Goal: Task Accomplishment & Management: Complete application form

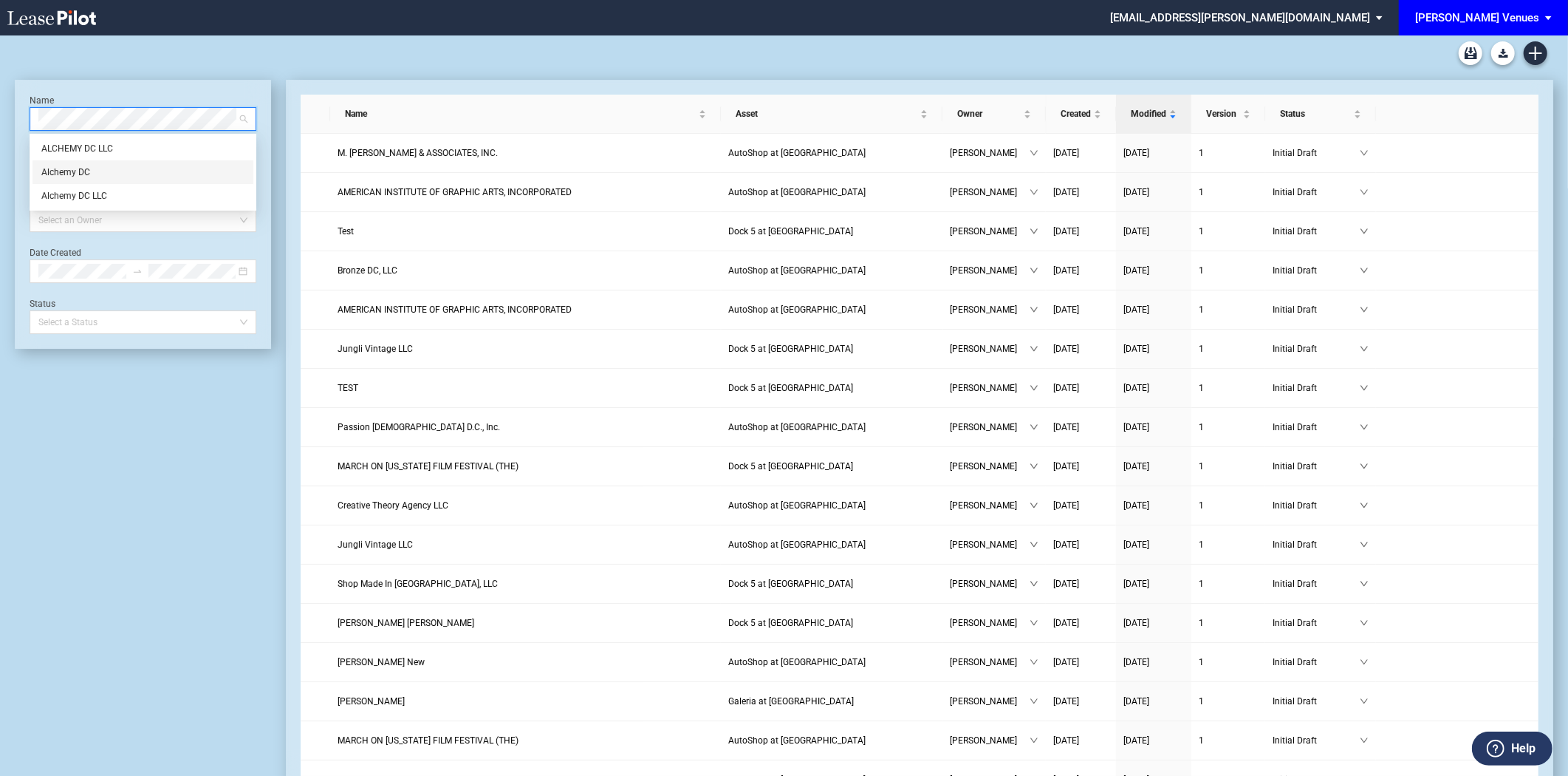
click at [67, 170] on div "Alchemy DC" at bounding box center [143, 171] width 203 height 14
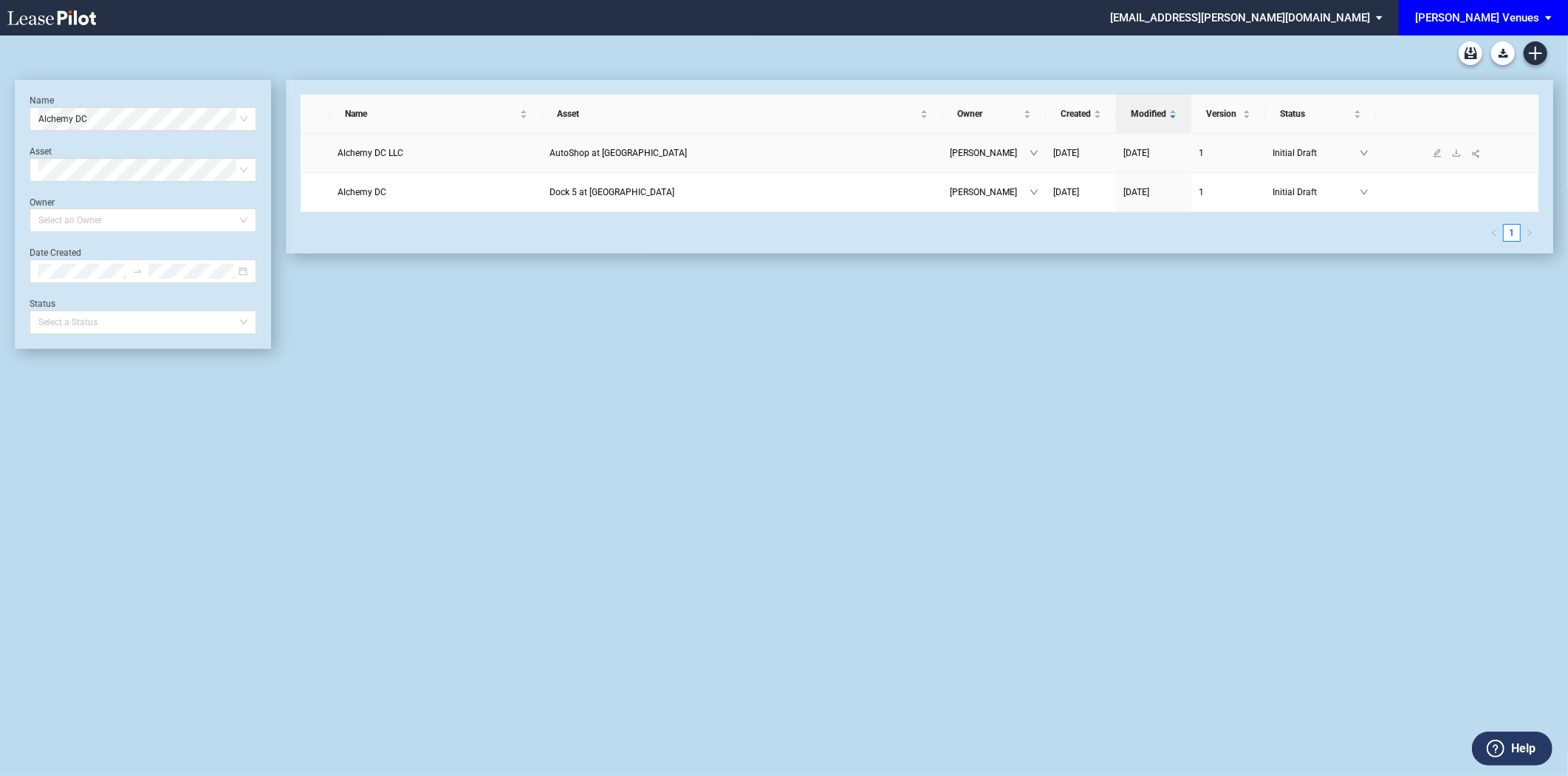
click at [396, 156] on span "Alchemy DC LLC" at bounding box center [370, 153] width 66 height 11
click at [397, 148] on span "Alchemy DC LLC" at bounding box center [370, 153] width 66 height 11
click at [375, 156] on span "Alchemy DC LLC" at bounding box center [370, 153] width 66 height 11
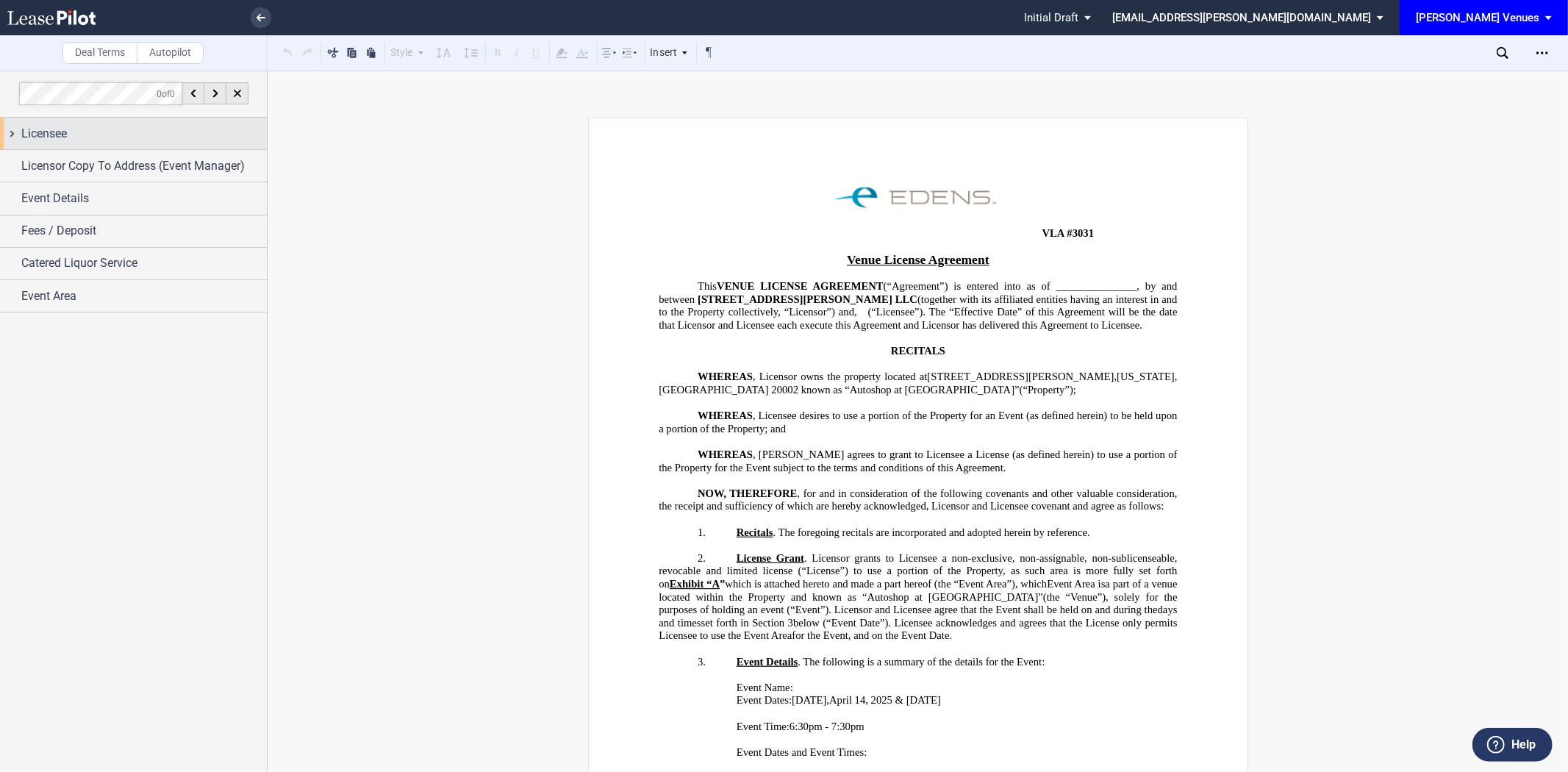
click at [68, 137] on div "Licensee" at bounding box center [143, 134] width 245 height 17
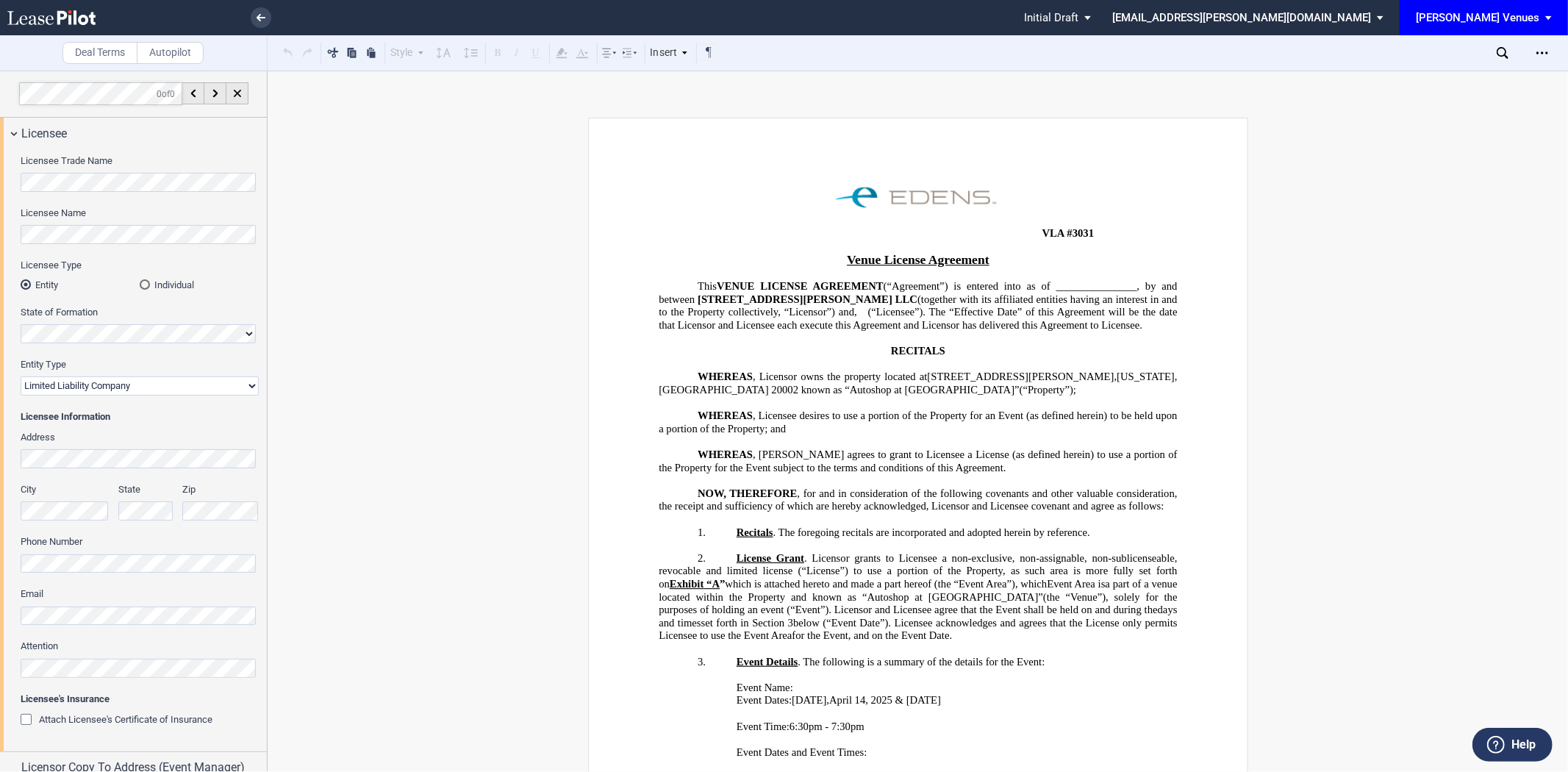
click at [8, 192] on div "Licensee Trade Name Licensee Name Licensee Type Entity Individual State of Form…" at bounding box center [134, 450] width 267 height 602
click at [253, 12] on link at bounding box center [261, 17] width 20 height 20
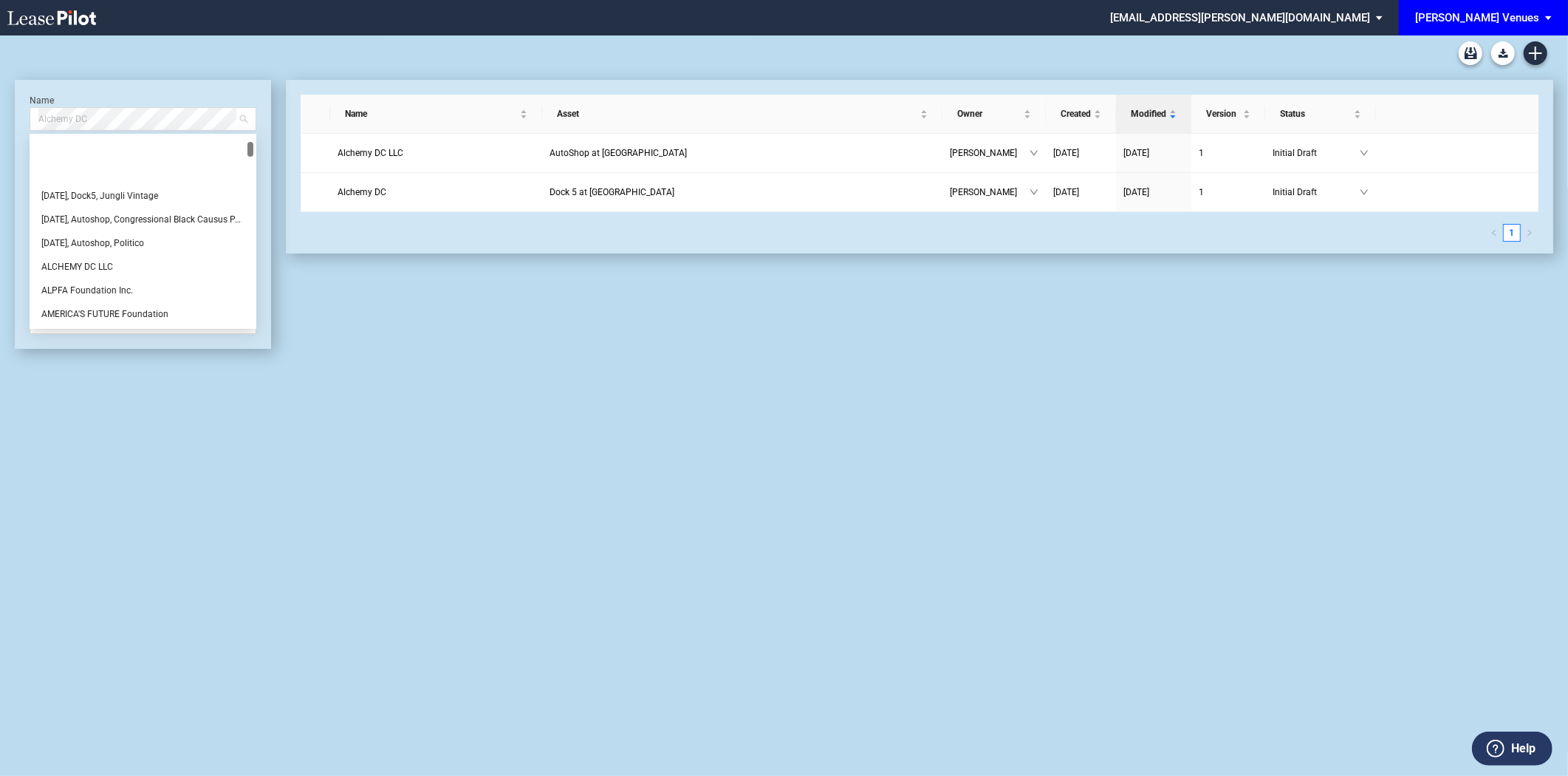
drag, startPoint x: 154, startPoint y: 123, endPoint x: 0, endPoint y: 91, distance: 157.3
click at [0, 91] on div "Name Alchemy DC Asset Select Asset Owner Select an Owner Date Created Status Se…" at bounding box center [784, 406] width 1568 height 740
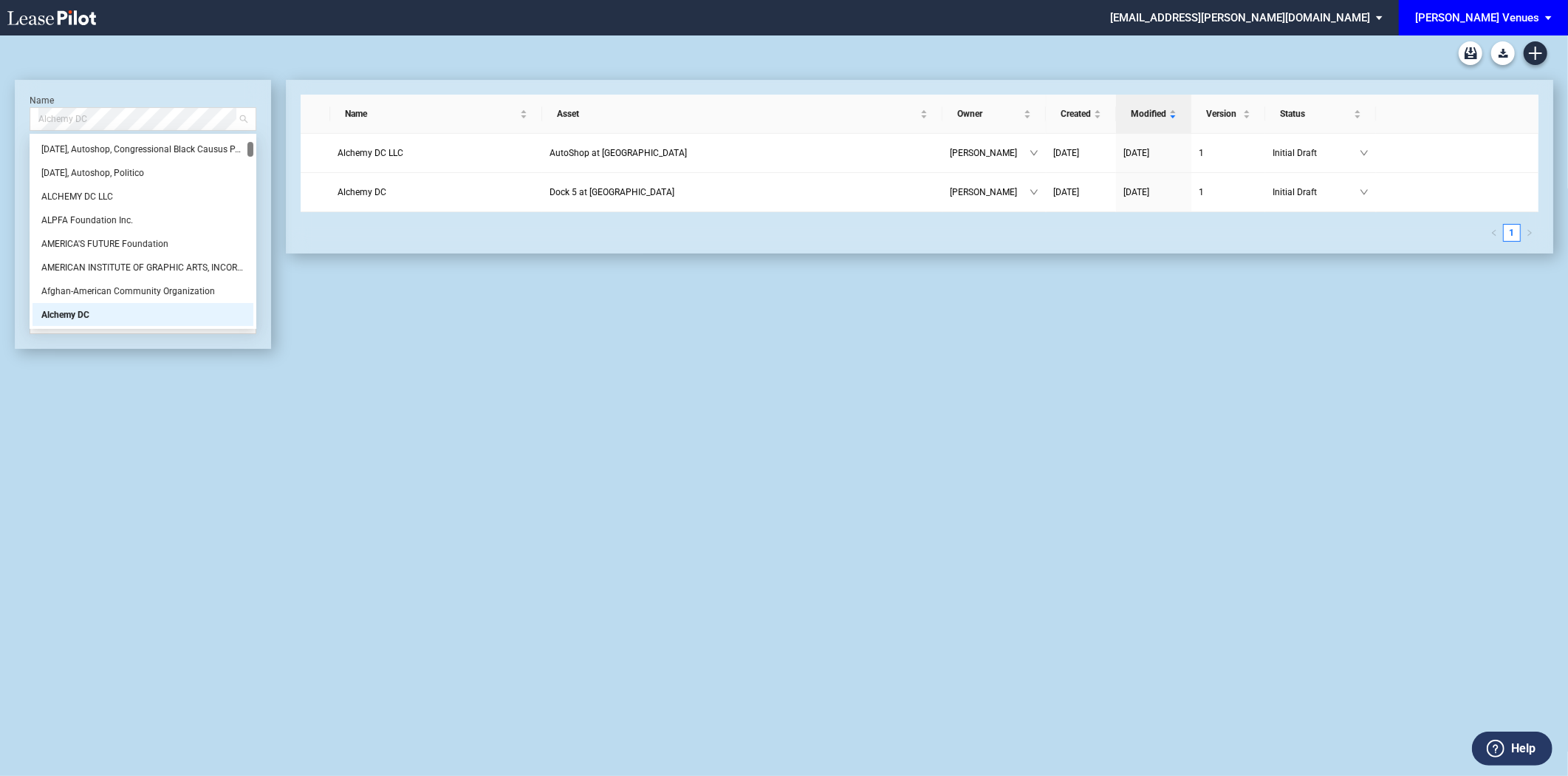
click at [1466, 17] on div "[PERSON_NAME] Venues" at bounding box center [1477, 17] width 124 height 14
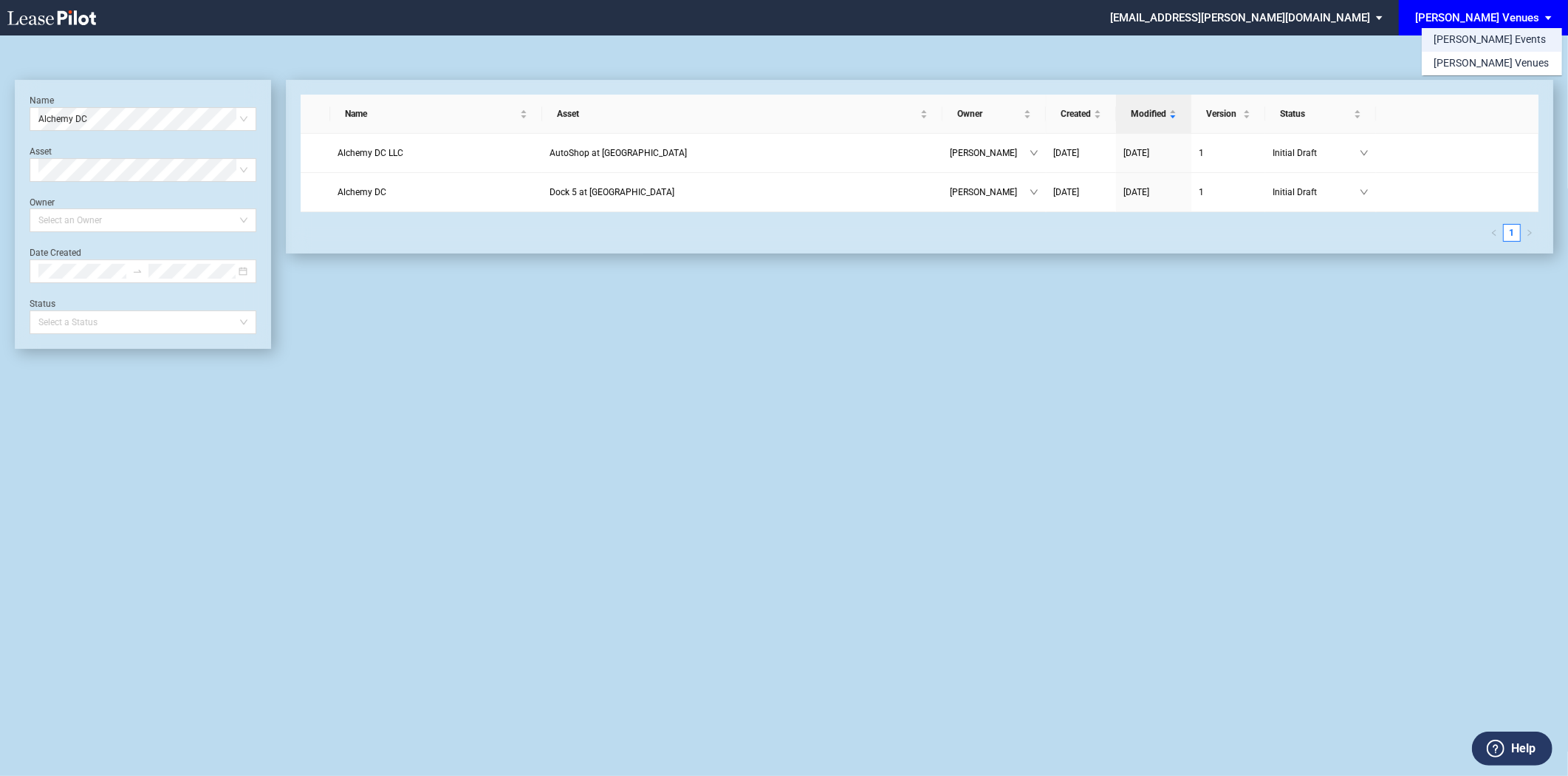
click at [1475, 40] on div "[PERSON_NAME] Events" at bounding box center [1490, 40] width 112 height 14
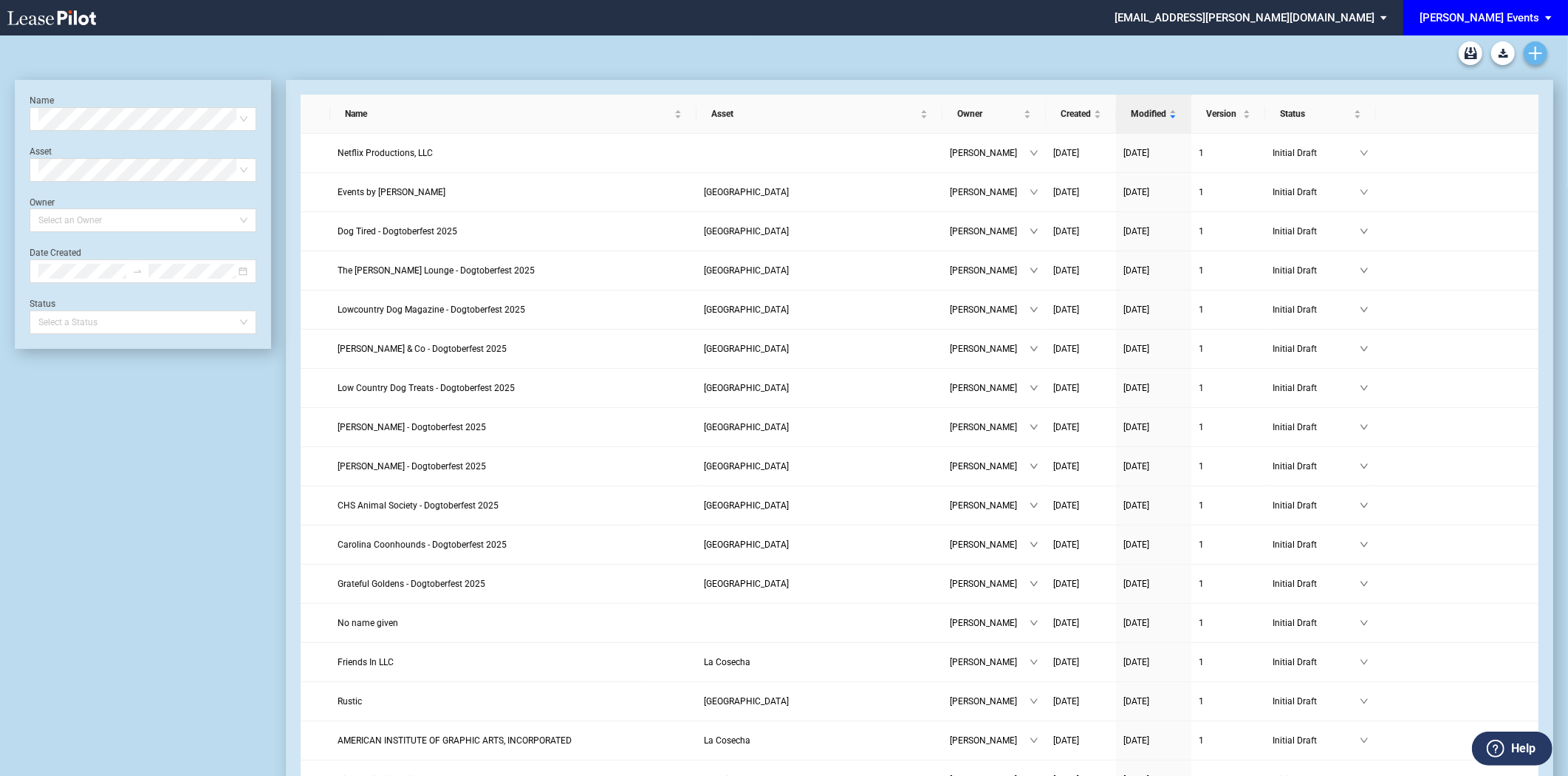
click at [1532, 53] on use "Create new document" at bounding box center [1536, 53] width 14 height 14
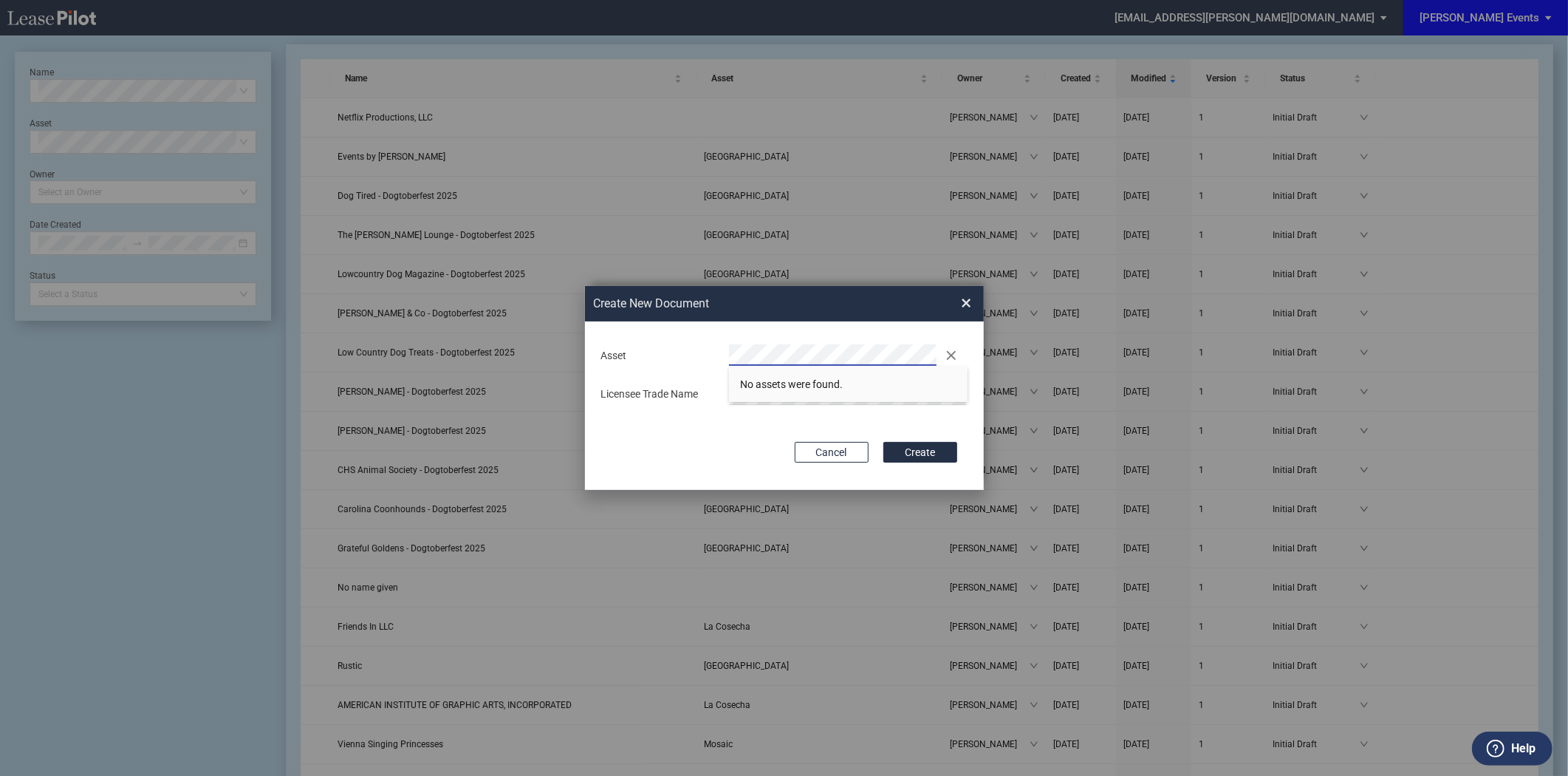
click at [757, 425] on div "Deal Type Retail Deal Type Retail Form Event License Agreement Event License Ag…" at bounding box center [784, 406] width 399 height 168
click at [949, 456] on button "Create" at bounding box center [920, 451] width 73 height 20
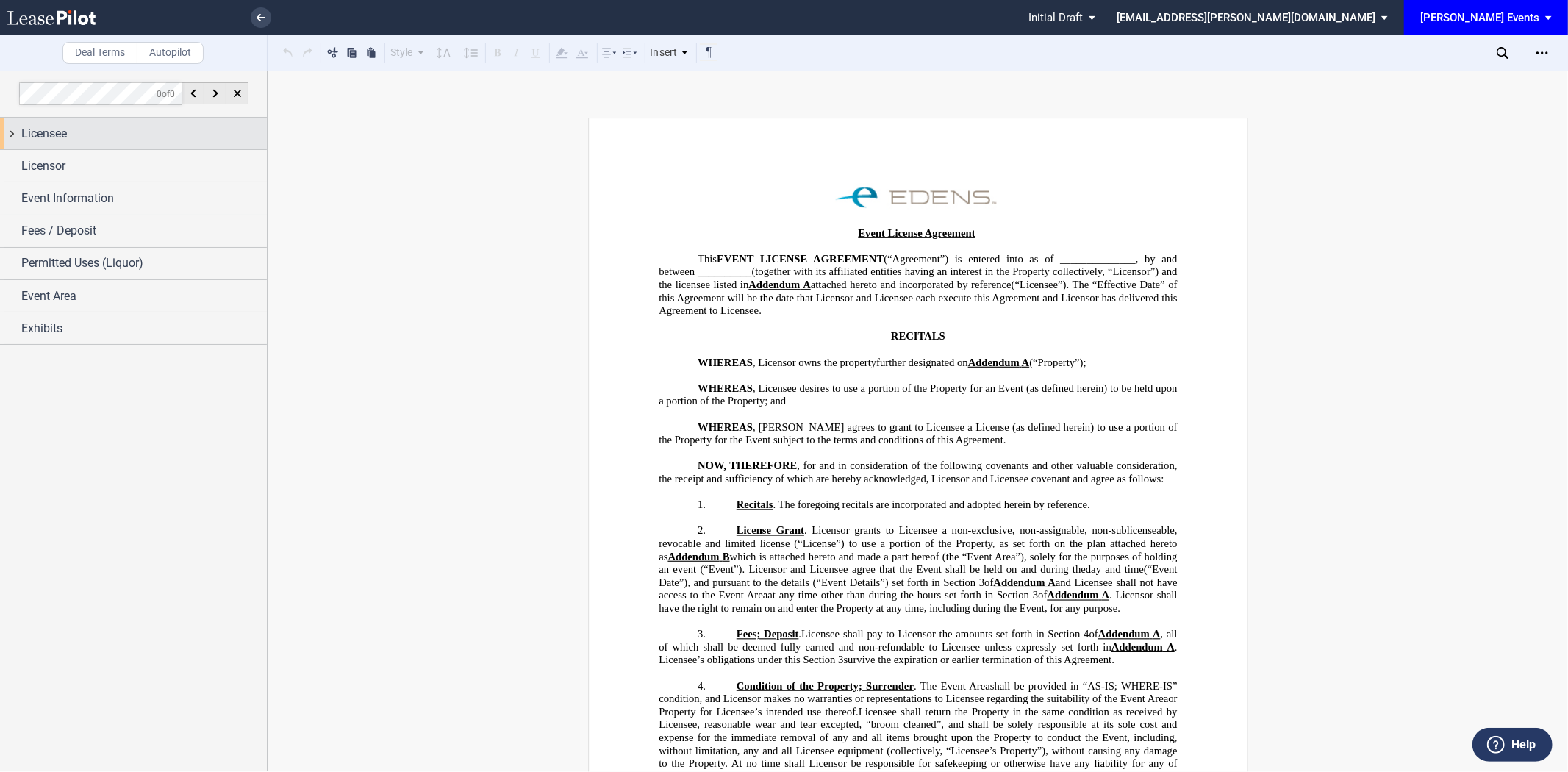
click at [169, 139] on div "Licensee" at bounding box center [143, 134] width 245 height 17
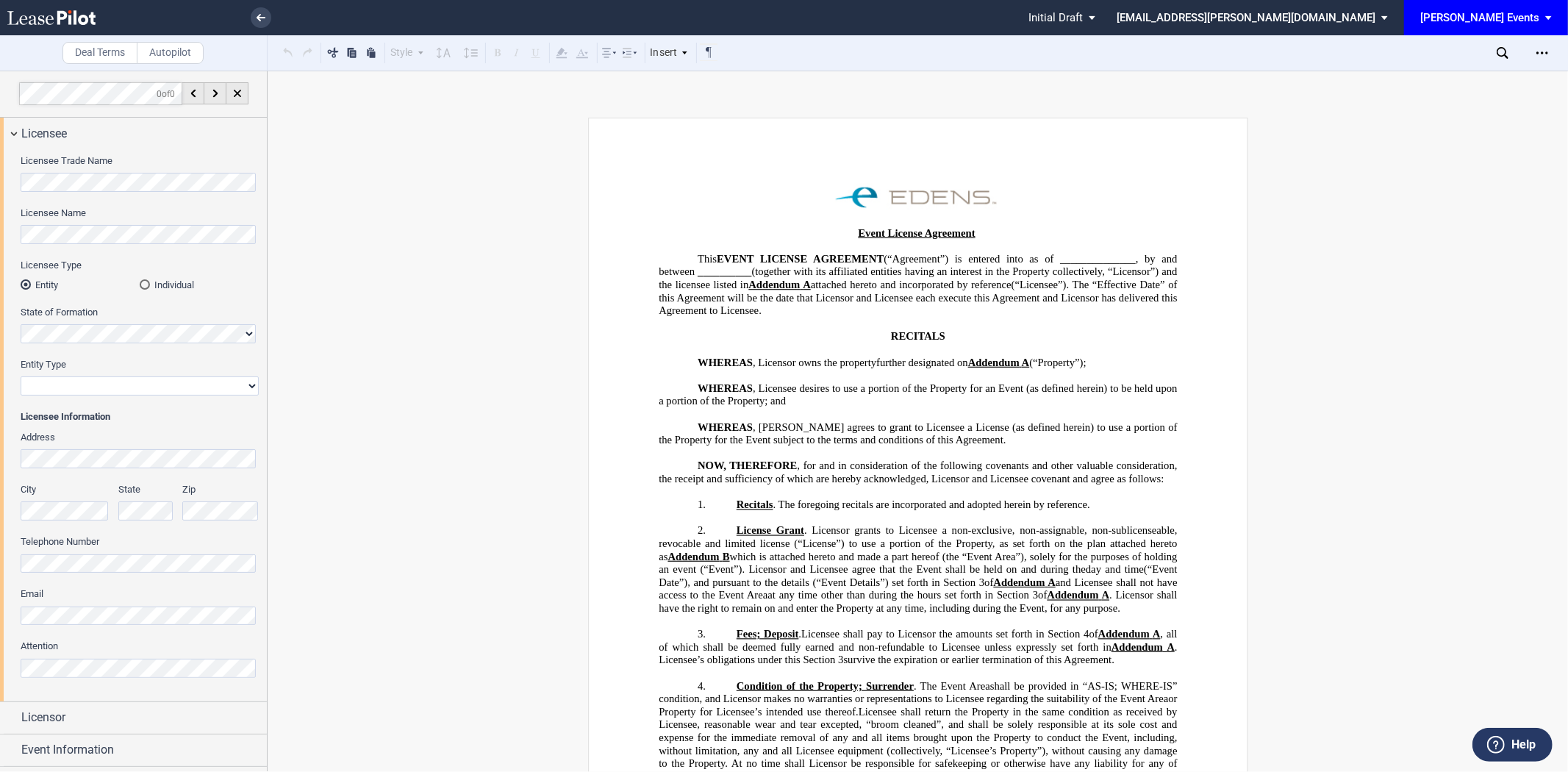
click at [9, 206] on div "Licensee Trade Name Licensee Name Licensee Type Entity Individual State of Form…" at bounding box center [134, 424] width 267 height 551
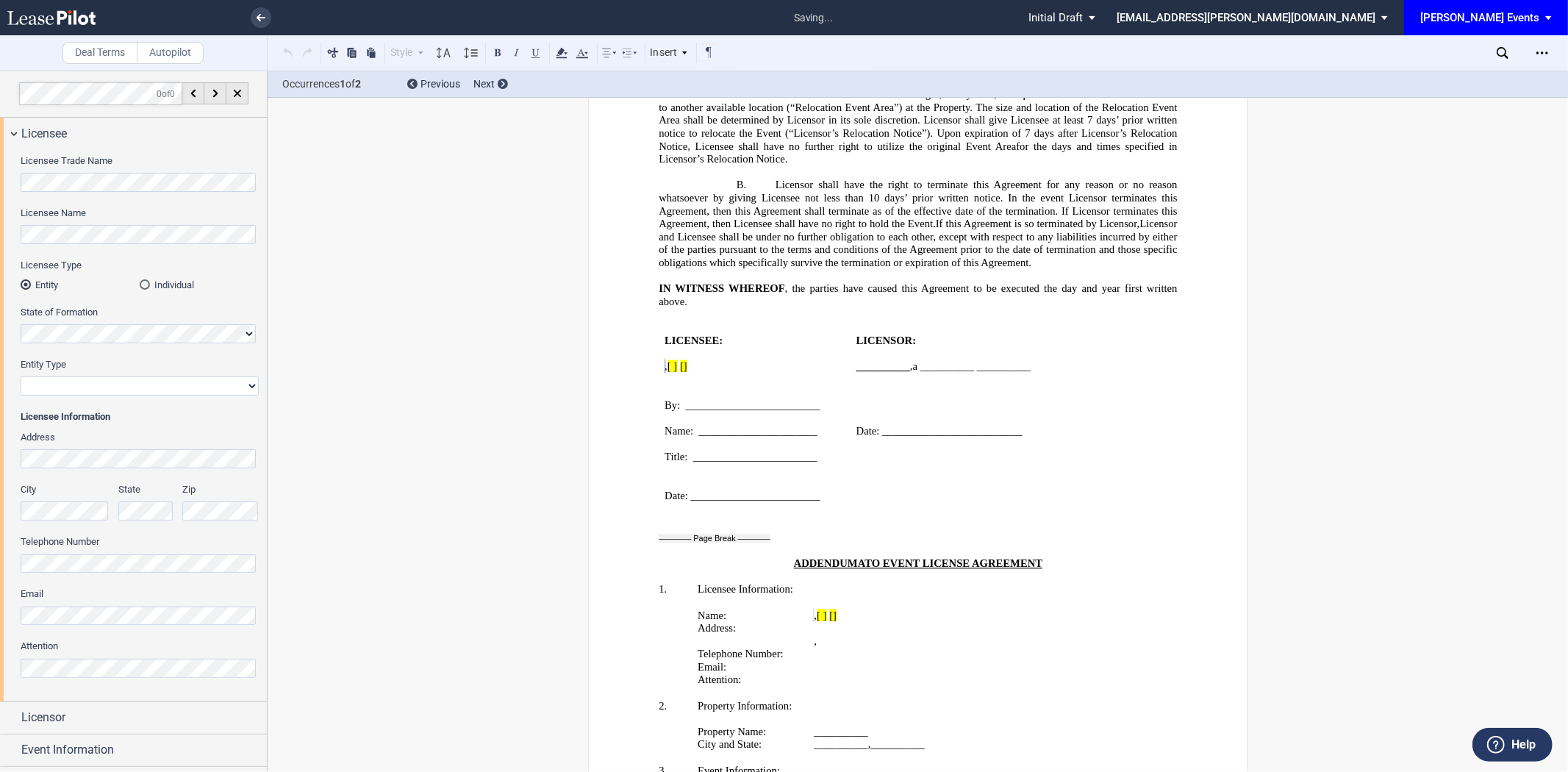
scroll to position [2286, 0]
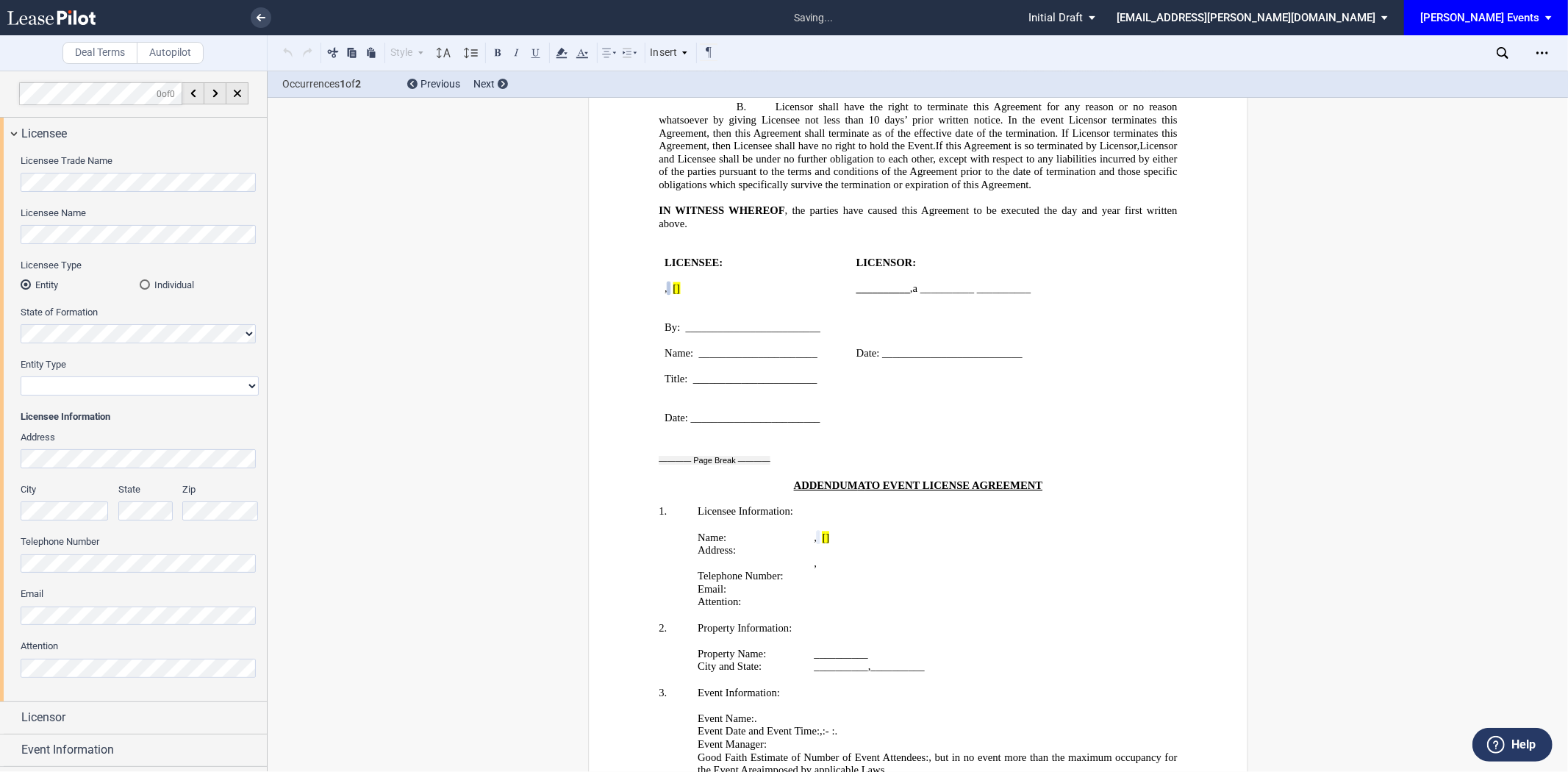
click at [52, 386] on select "Corporation Limited Liability Company General Partnership Limited Partnership N…" at bounding box center [139, 386] width 238 height 19
select select "limited liability company"
click at [20, 376] on select "Corporation Limited Liability Company General Partnership Limited Partnership N…" at bounding box center [139, 386] width 238 height 19
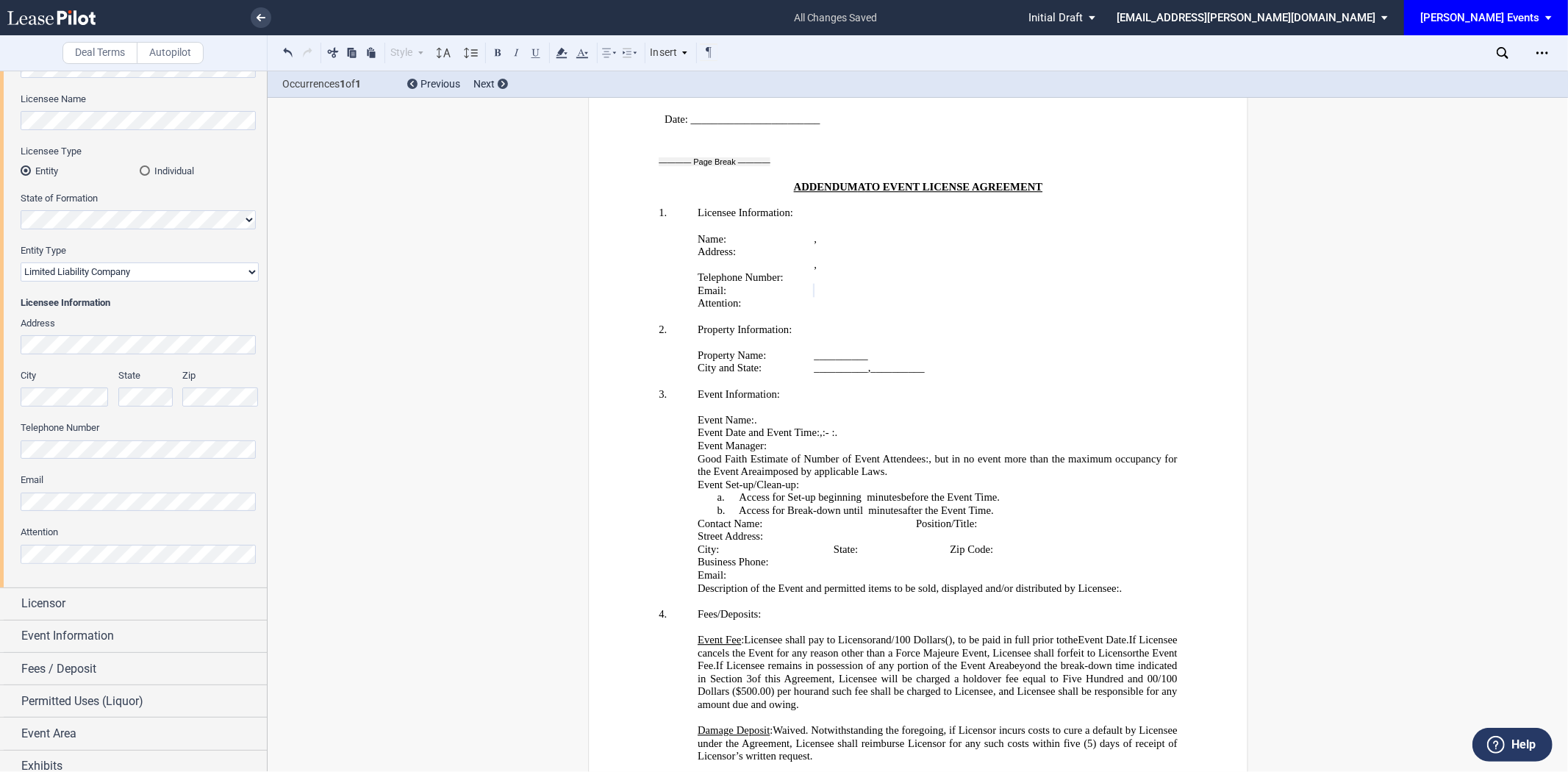
scroll to position [126, 0]
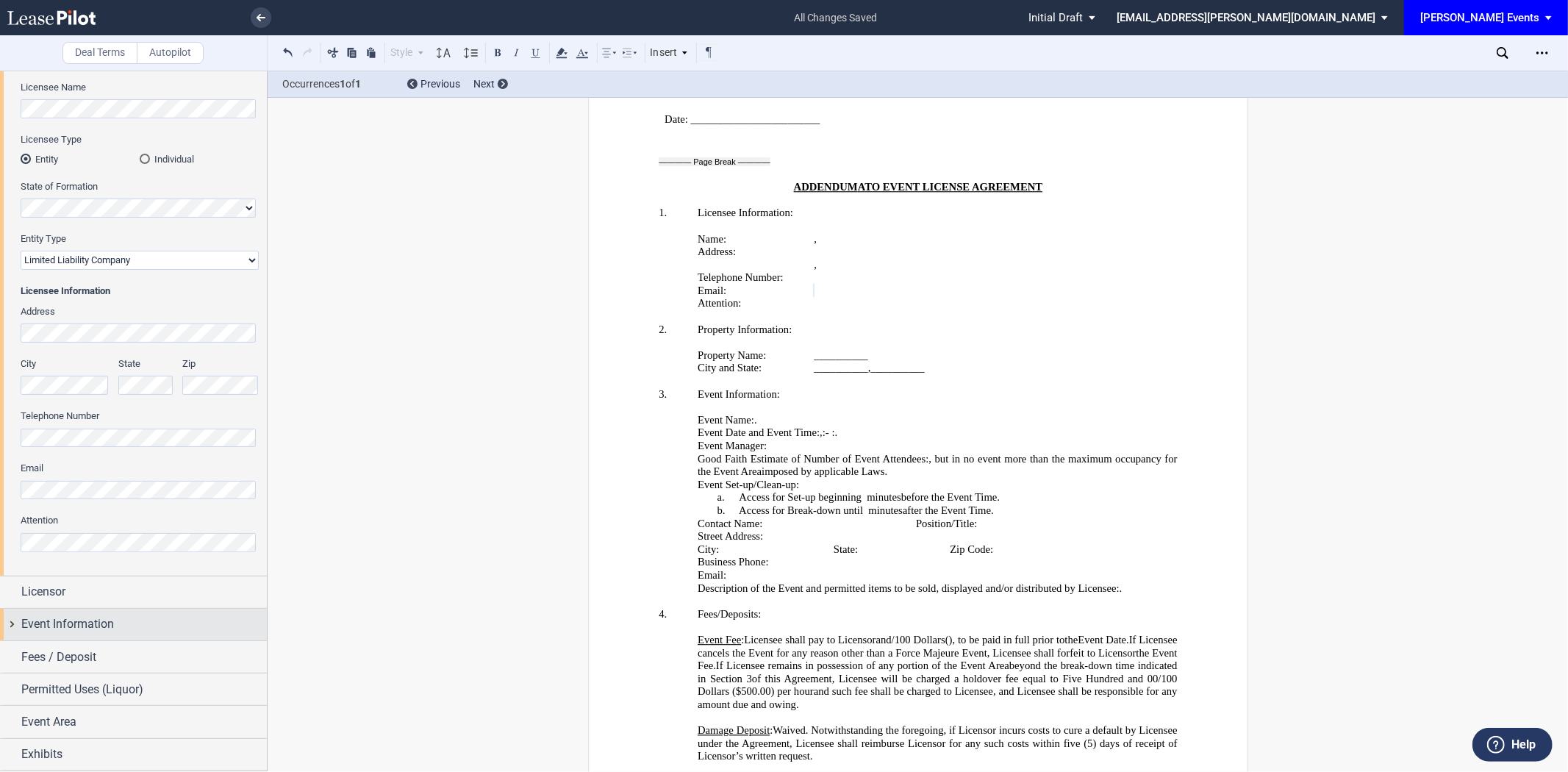
drag, startPoint x: 62, startPoint y: 644, endPoint x: 62, endPoint y: 635, distance: 9.0
click at [62, 644] on div "Fees / Deposit" at bounding box center [134, 657] width 267 height 32
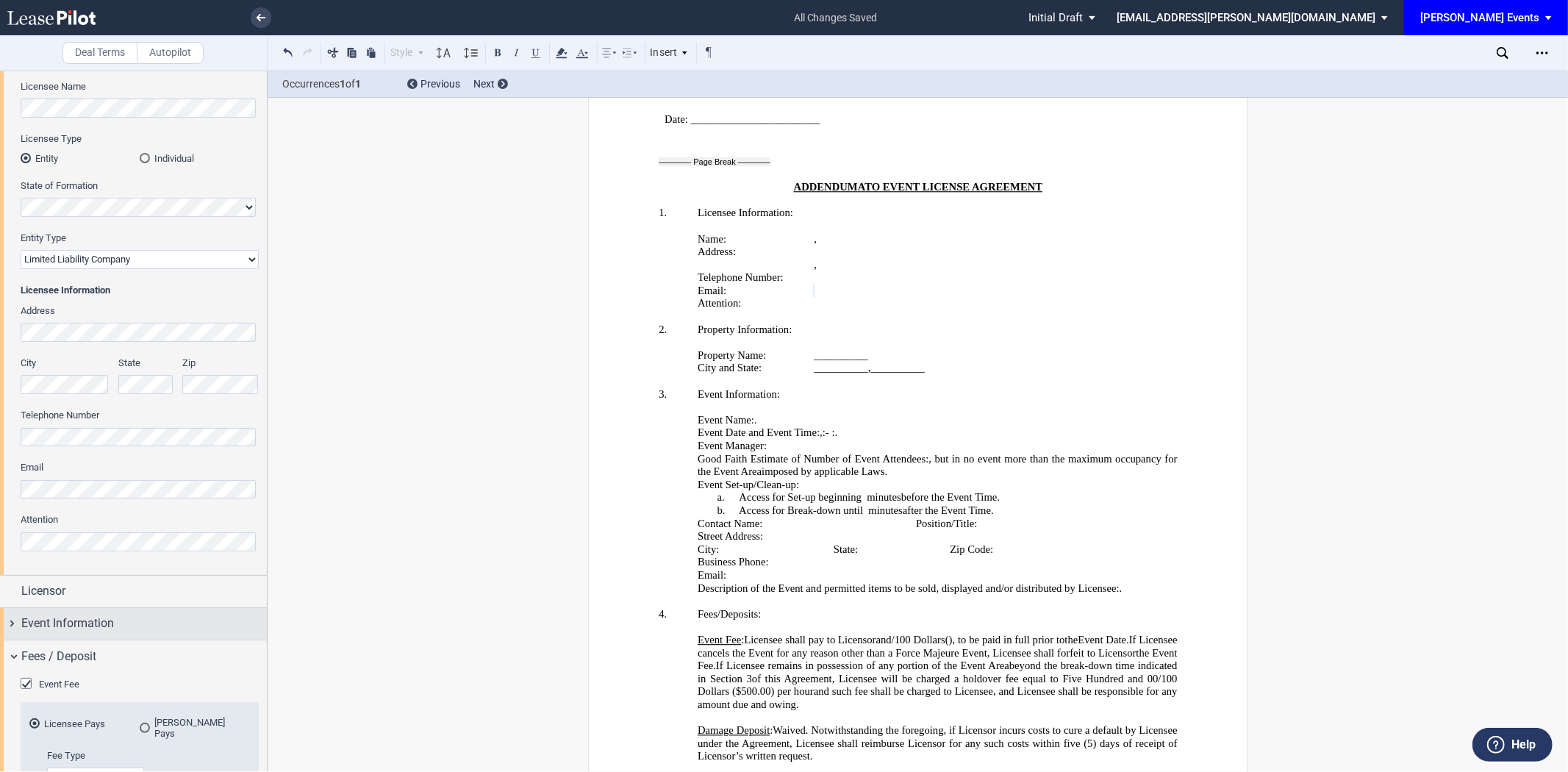
click at [61, 627] on span "Event Information" at bounding box center [67, 623] width 92 height 17
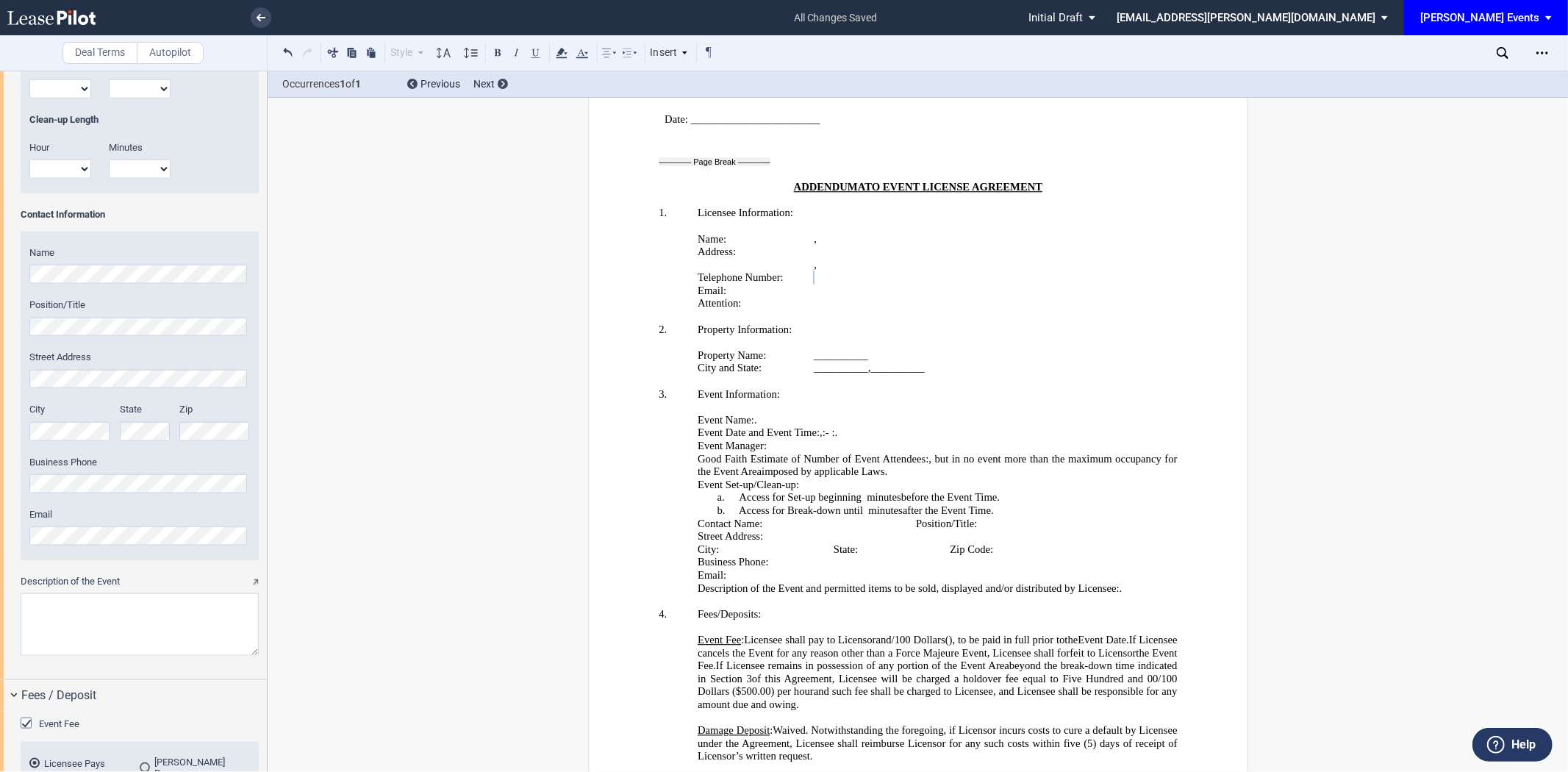
scroll to position [1307, 0]
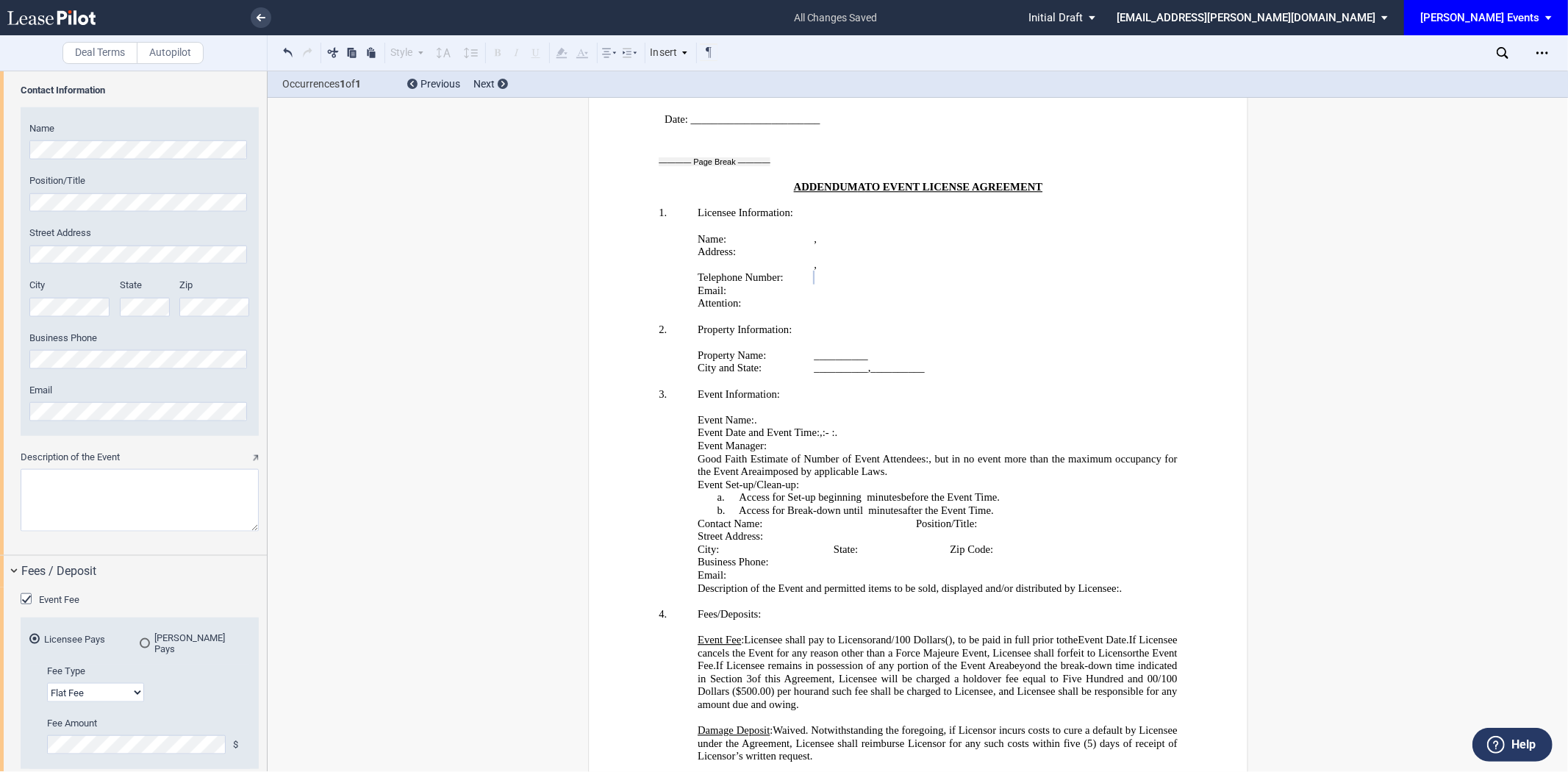
click at [167, 216] on div "Name Position/Title Street Address City State Zip" at bounding box center [139, 271] width 238 height 328
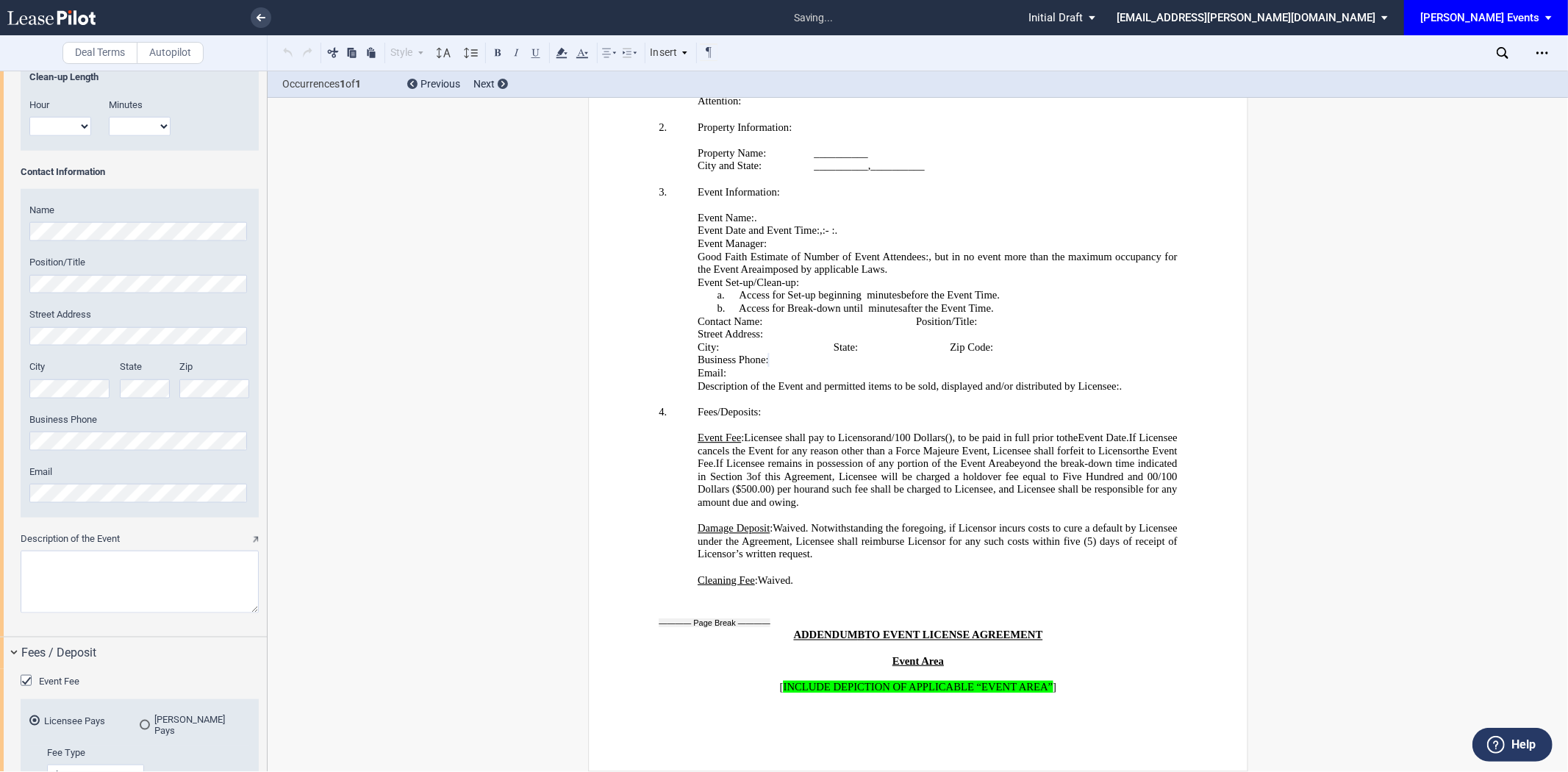
scroll to position [2896, 0]
click at [13, 498] on div "Event Name Event Date & Time (1) Date Start Time Hour 1 2 3 4 5 6 7 8 9 10 11 12" at bounding box center [134, 88] width 267 height 1095
click at [99, 574] on textarea "Description of the Event" at bounding box center [139, 582] width 238 height 62
click at [83, 576] on textarea "Description of the Event" at bounding box center [139, 582] width 238 height 62
type textarea "M"
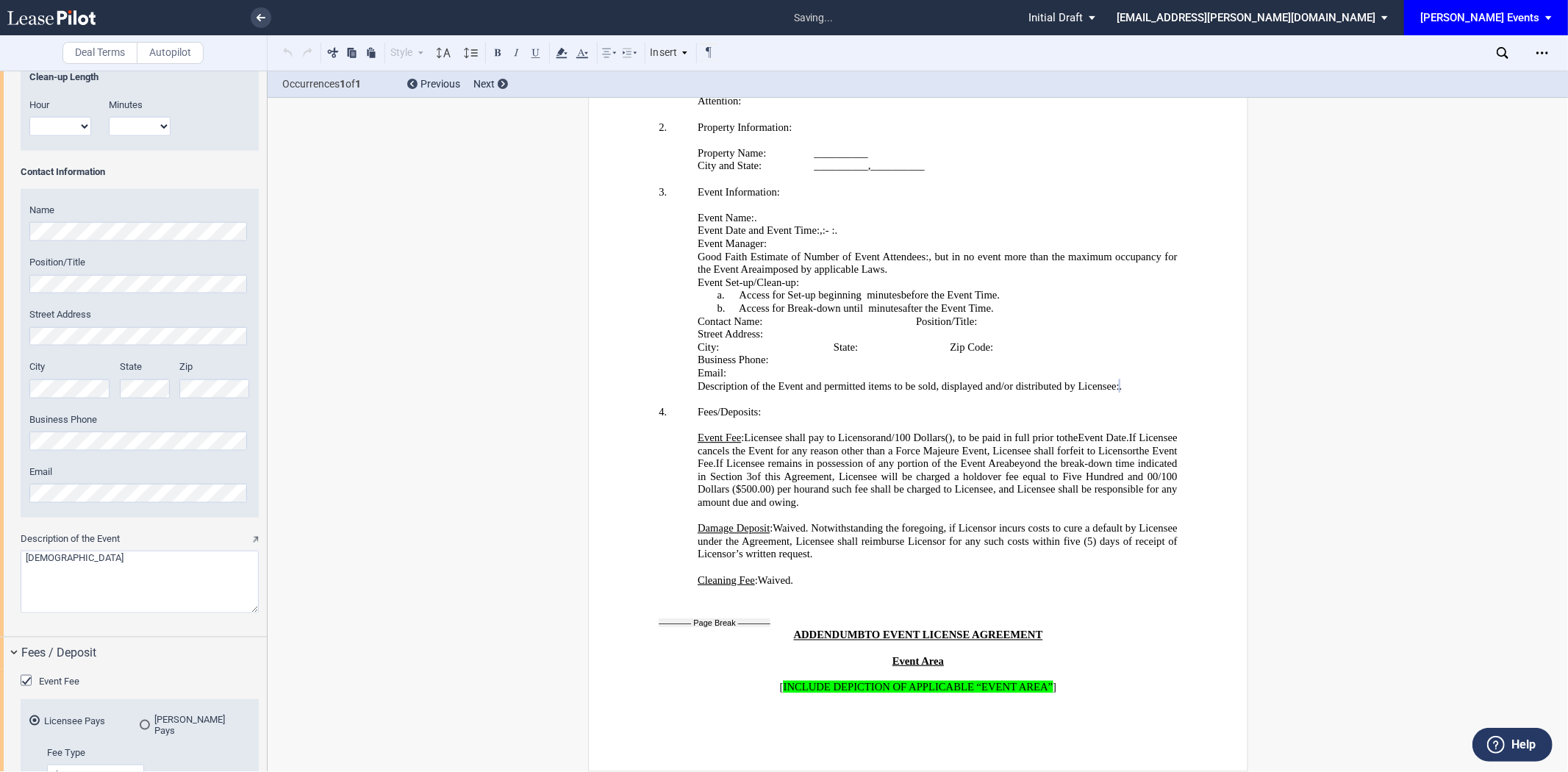
click at [340, 620] on div "Deal Terms Autopilot Style Normal 8pt 9pt 10pt 10.5pt 11pt 12pt 14pt 16pt Norma…" at bounding box center [784, 420] width 1568 height 701
click at [120, 572] on textarea "Description of the Event" at bounding box center [139, 582] width 238 height 62
click at [35, 560] on textarea "Description of the Event" at bounding box center [139, 582] width 238 height 62
click at [56, 559] on textarea "Description of the Event" at bounding box center [139, 582] width 238 height 62
click at [178, 562] on textarea "Description of the Event" at bounding box center [139, 582] width 238 height 62
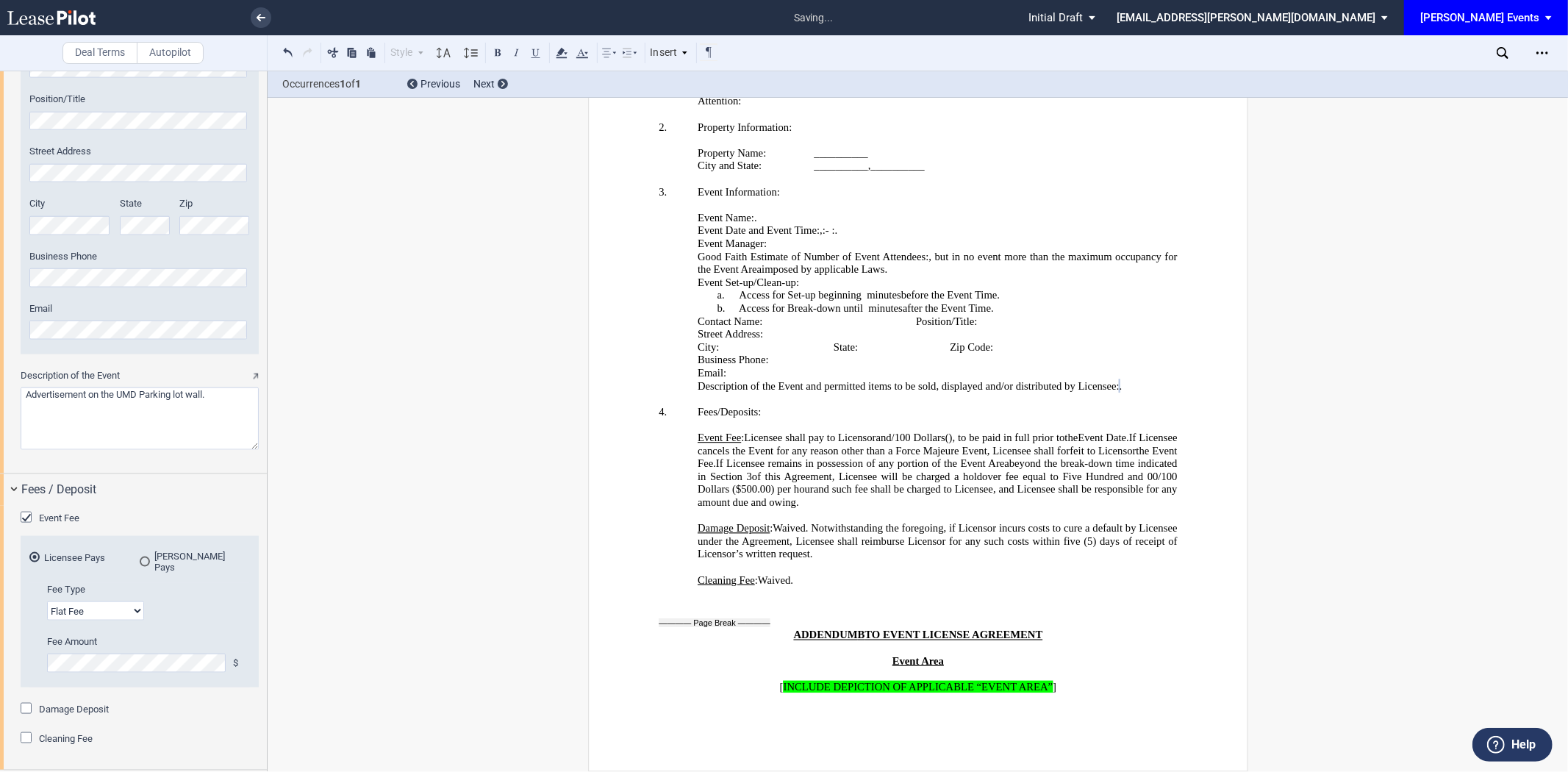
scroll to position [1478, 0]
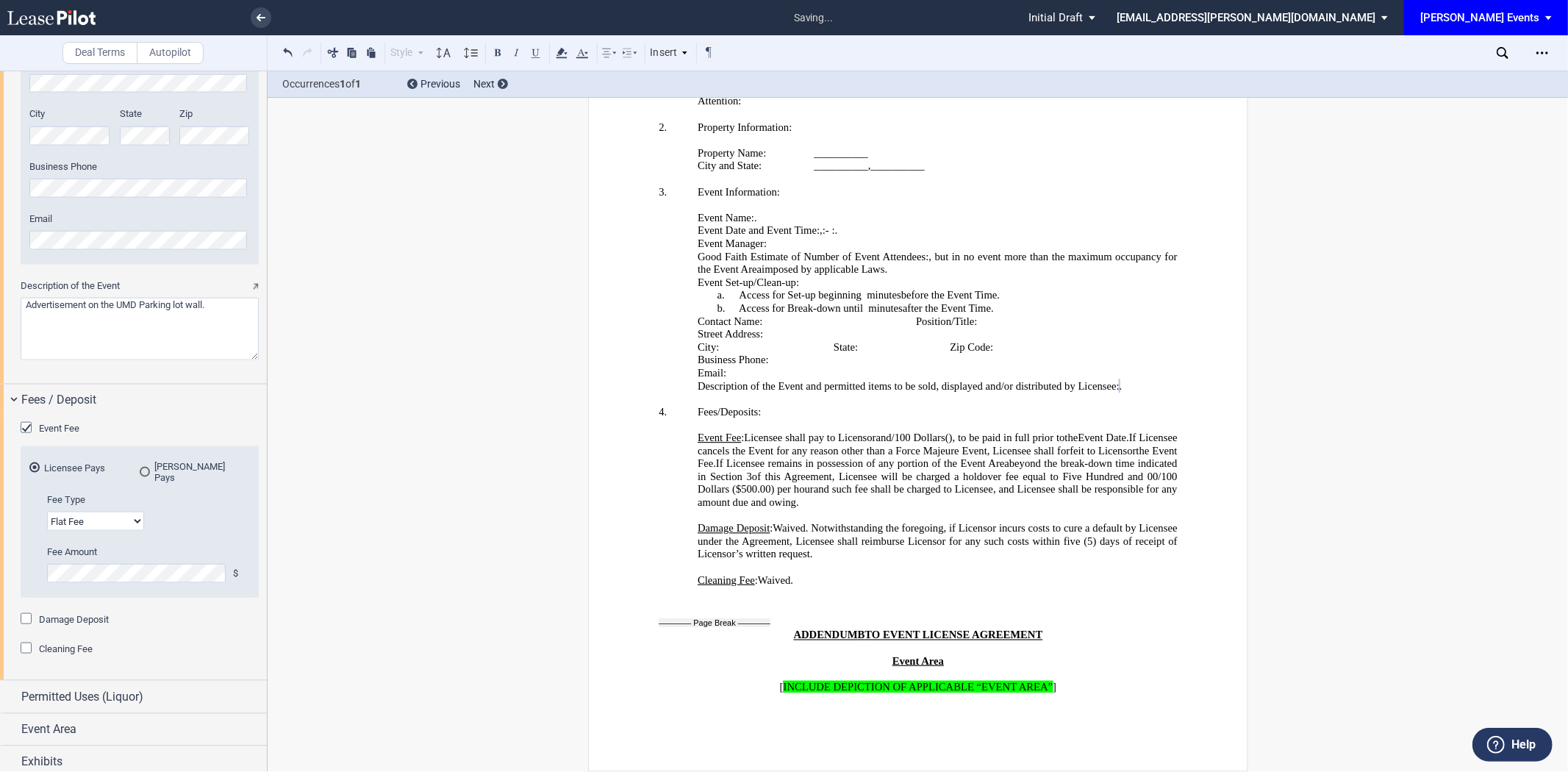
type textarea "Advertisement on the UMD Parking lot wall."
click at [809, 576] on p "Cleaning Fee : Licensee shall pay to Licensor ﻿ ﻿ and ﻿ ﻿ /100 Dollars ( ﻿ ﻿ ),…" at bounding box center [937, 580] width 480 height 13
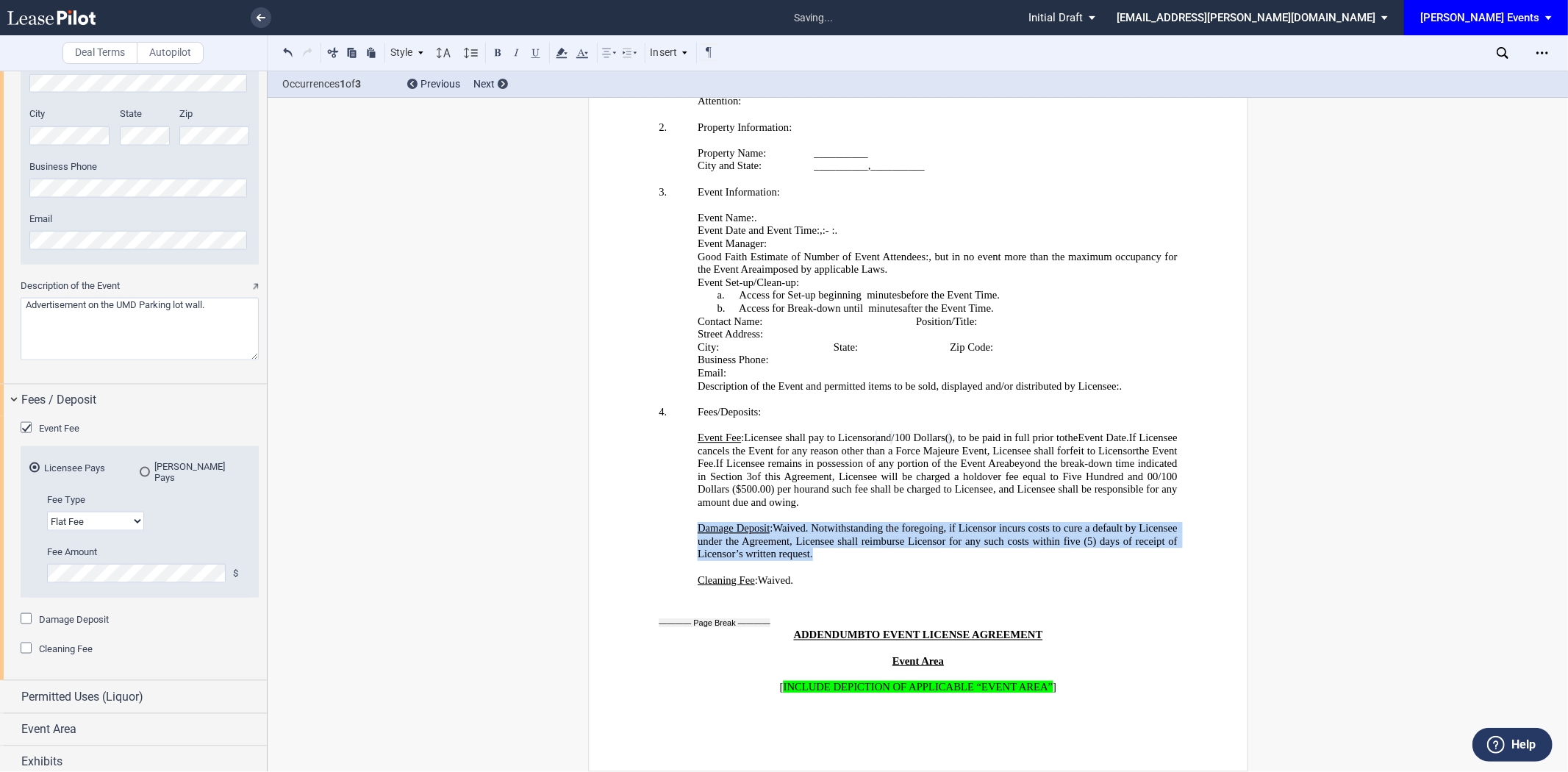
drag, startPoint x: 864, startPoint y: 549, endPoint x: 691, endPoint y: 519, distance: 175.6
click at [691, 519] on div "﻿ Damage Deposit : Licensee shall pay to Licensor ﻿ ﻿ and ﻿ ﻿ /100 Dollars ( ﻿ …" at bounding box center [917, 547] width 518 height 78
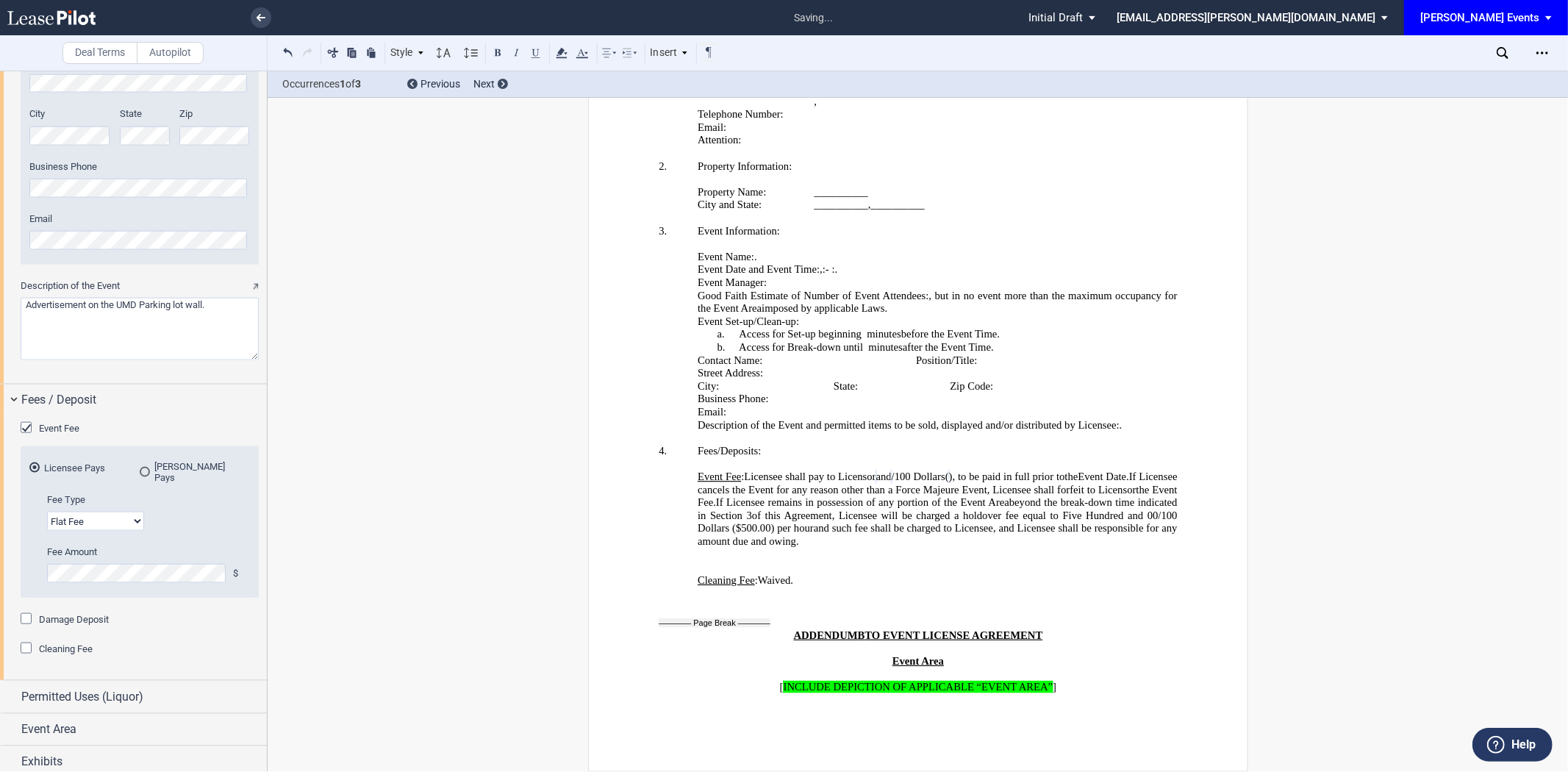
scroll to position [2898, 0]
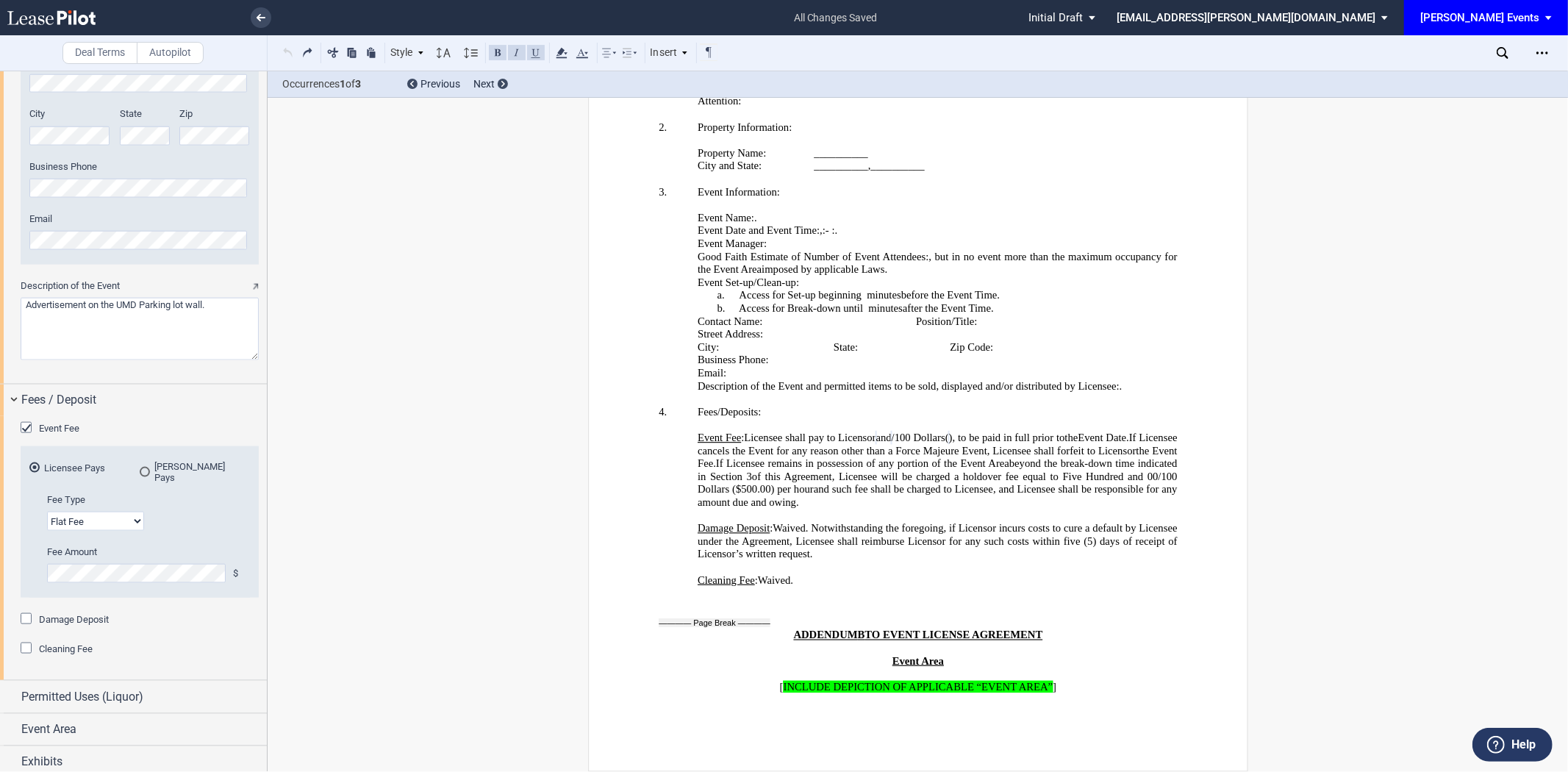
click at [855, 574] on p "﻿" at bounding box center [917, 567] width 518 height 13
click at [848, 586] on p "Cleaning Fee : Licensee shall pay to Licensor ﻿ ﻿ and ﻿ ﻿ /100 Dollars ( ﻿ ﻿ ),…" at bounding box center [937, 580] width 480 height 13
drag, startPoint x: 816, startPoint y: 613, endPoint x: 755, endPoint y: 614, distance: 61.0
click at [755, 586] on p "Cleaning Fee : Licensee shall pay to Licensor ﻿ ﻿ and ﻿ ﻿ /100 Dollars ( ﻿ ﻿ ),…" at bounding box center [937, 580] width 480 height 13
drag, startPoint x: 804, startPoint y: 615, endPoint x: 688, endPoint y: 610, distance: 116.1
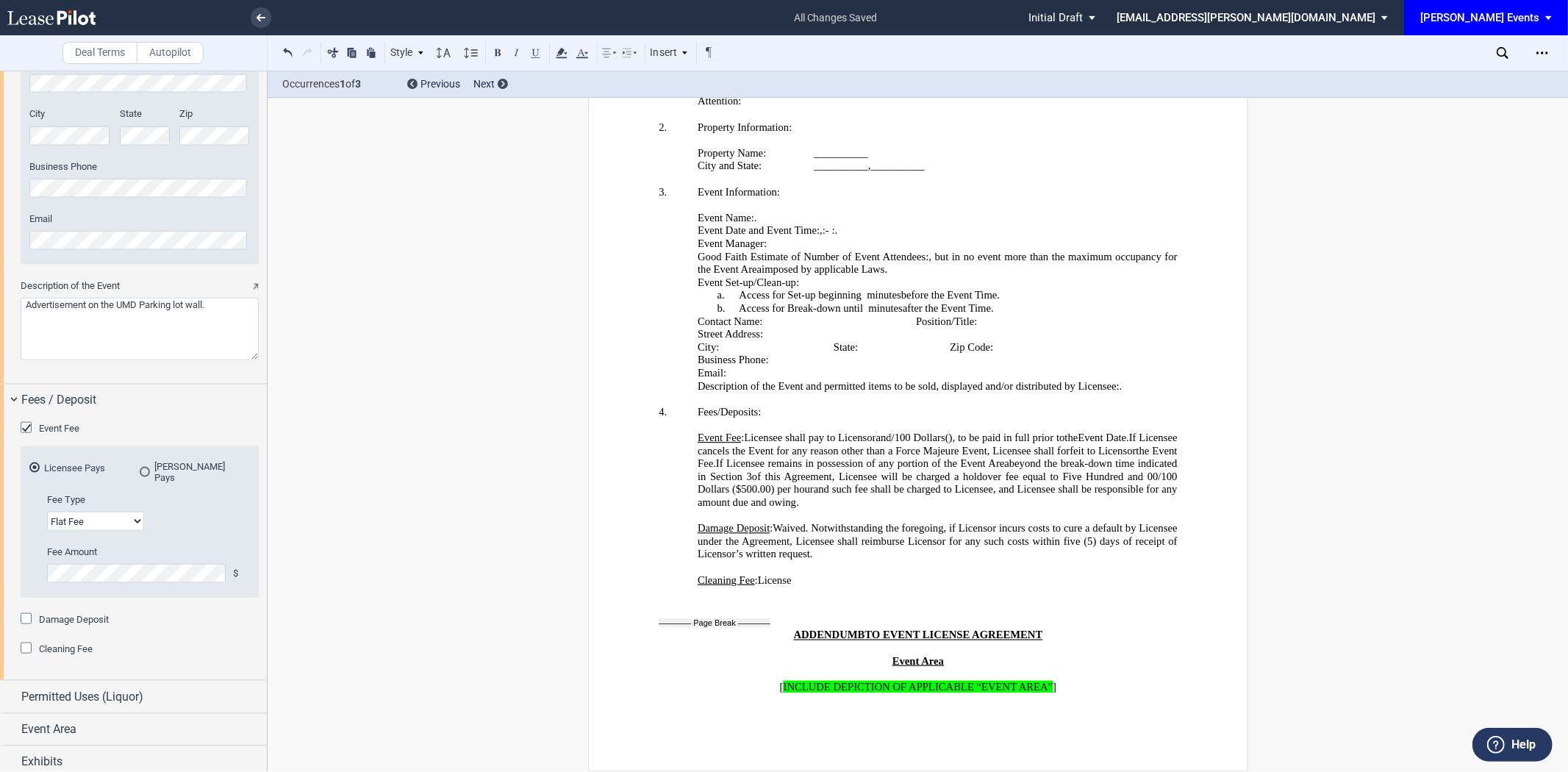
click at [688, 586] on div "﻿ Damage Deposit : Licensee shall pay to Licensor ﻿ ﻿ and ﻿ ﻿ /100 Dollars ( ﻿ …" at bounding box center [917, 547] width 518 height 78
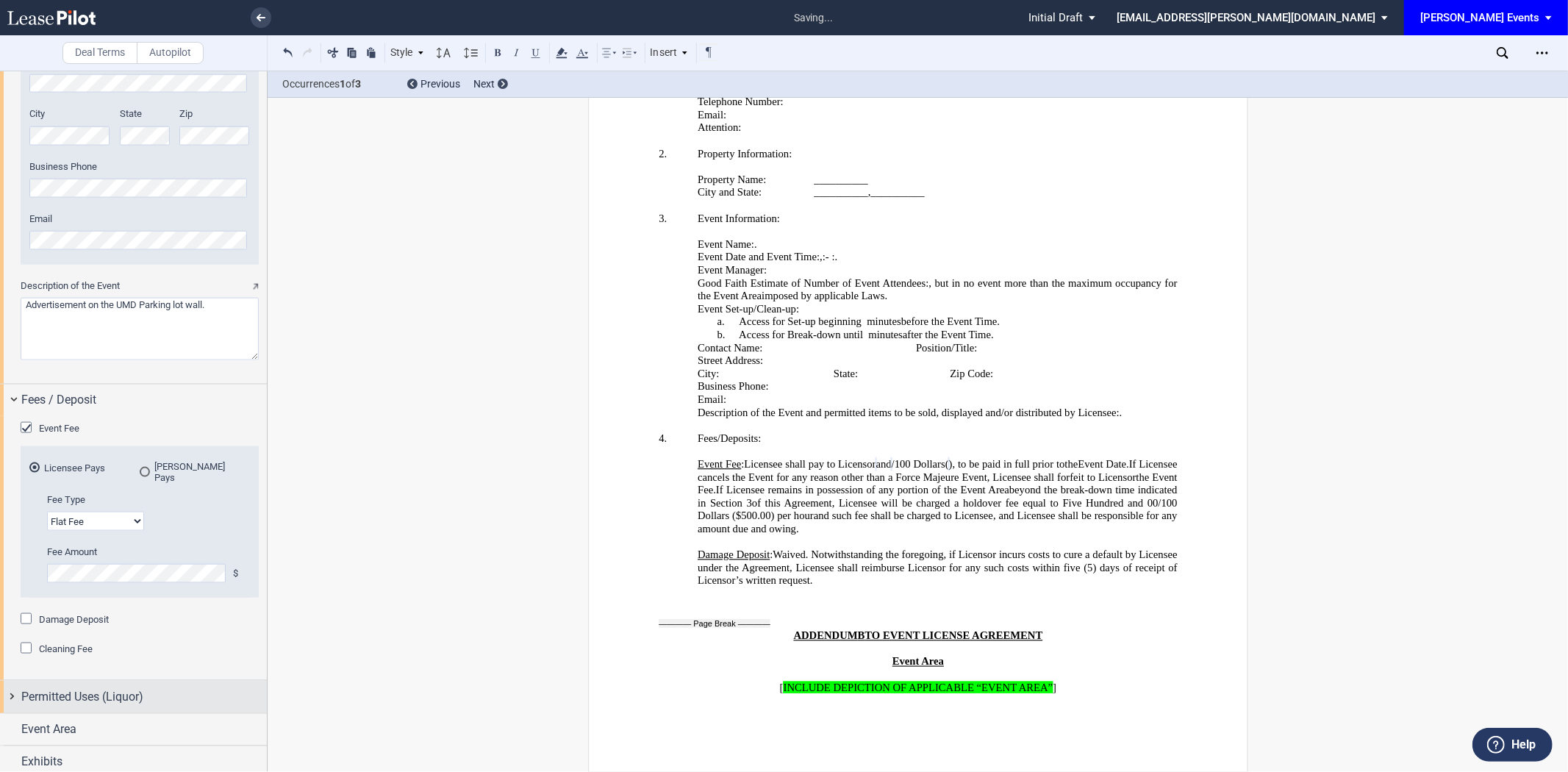
click at [80, 695] on span "Permitted Uses (Liquor)" at bounding box center [82, 697] width 122 height 17
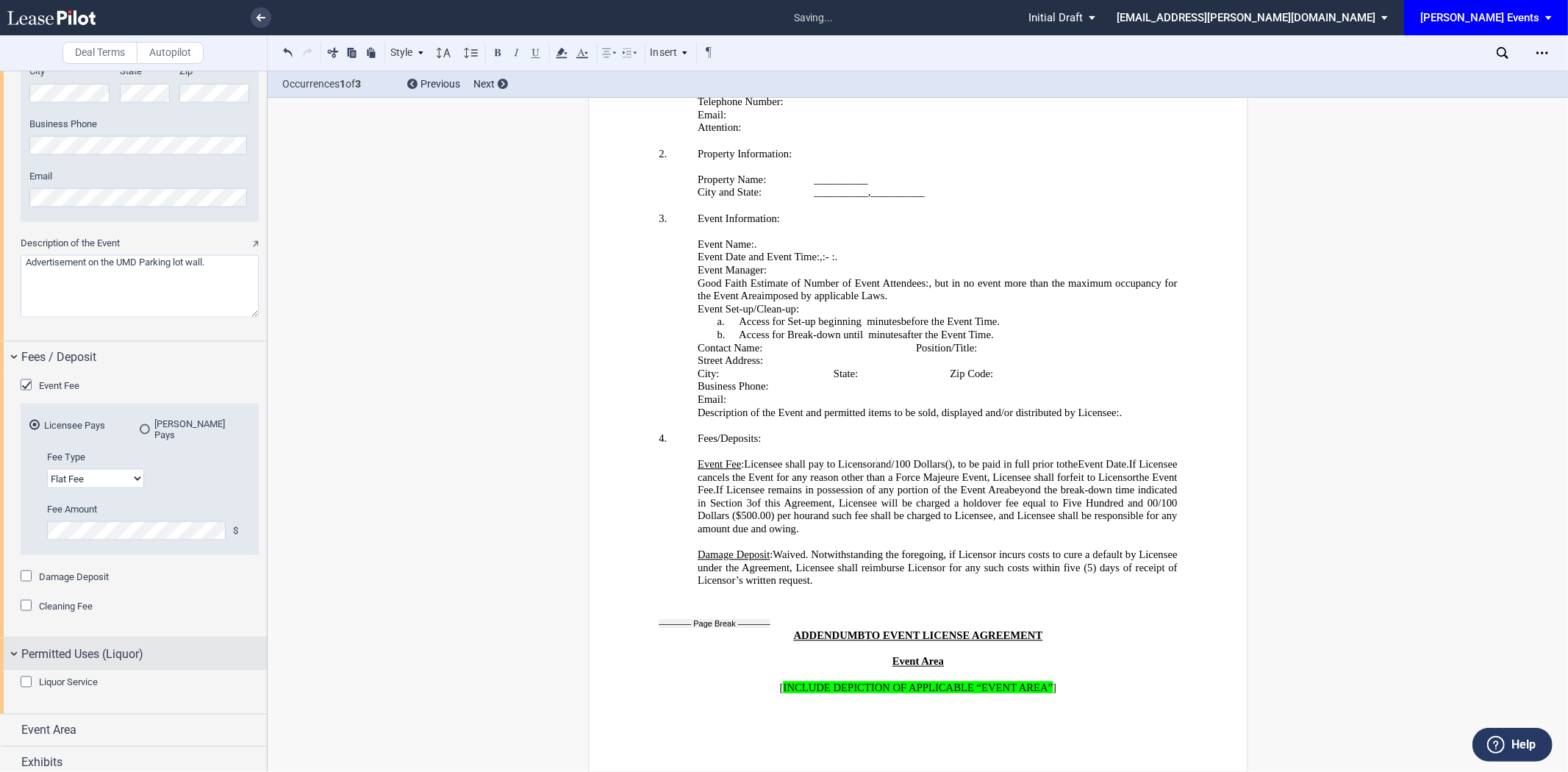
click at [87, 648] on span "Permitted Uses (Liquor)" at bounding box center [82, 654] width 122 height 17
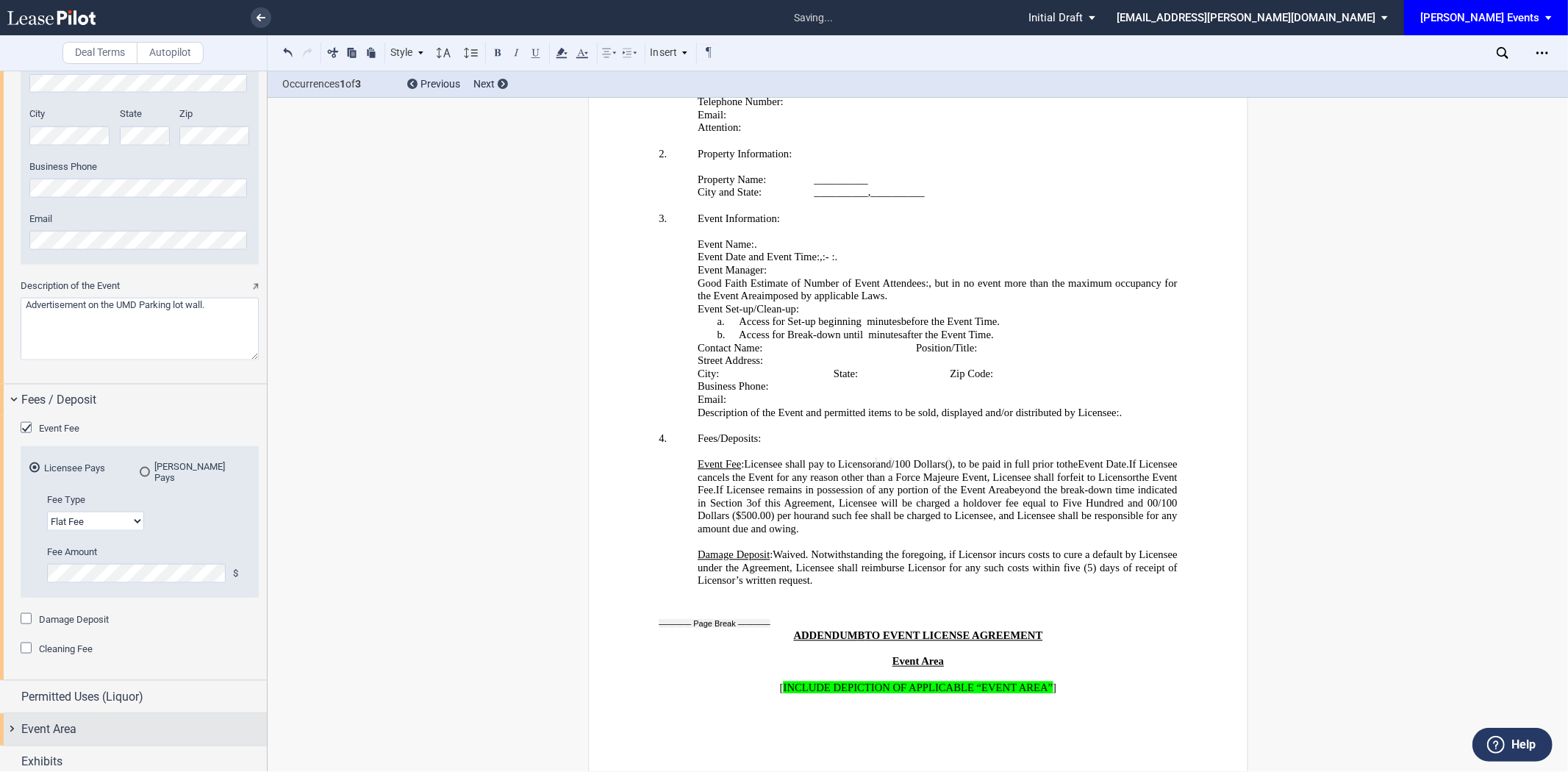
click at [76, 721] on span "Event Area" at bounding box center [48, 729] width 55 height 17
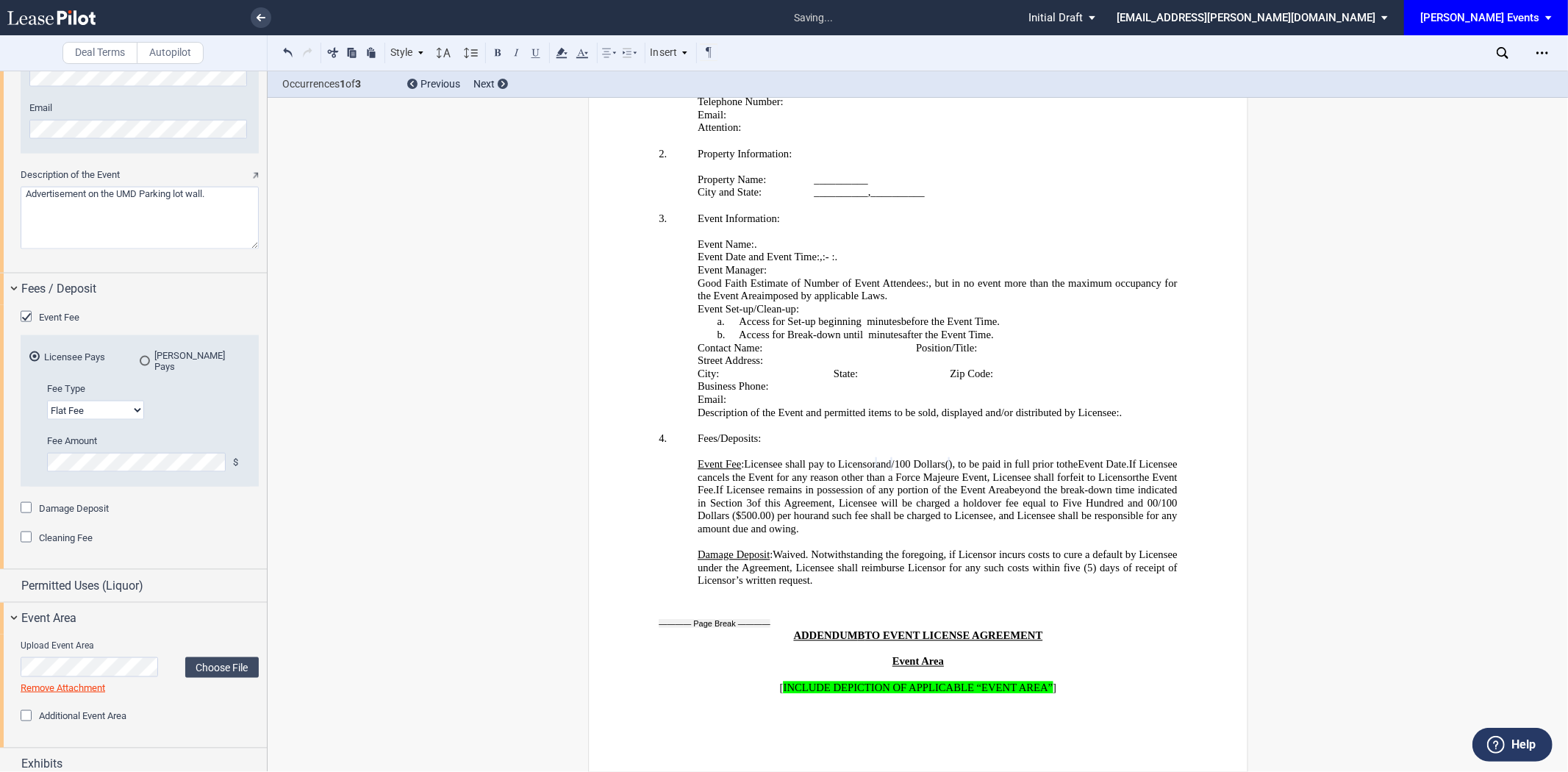
scroll to position [1590, 0]
click at [158, 760] on div "Exhibits" at bounding box center [143, 761] width 245 height 17
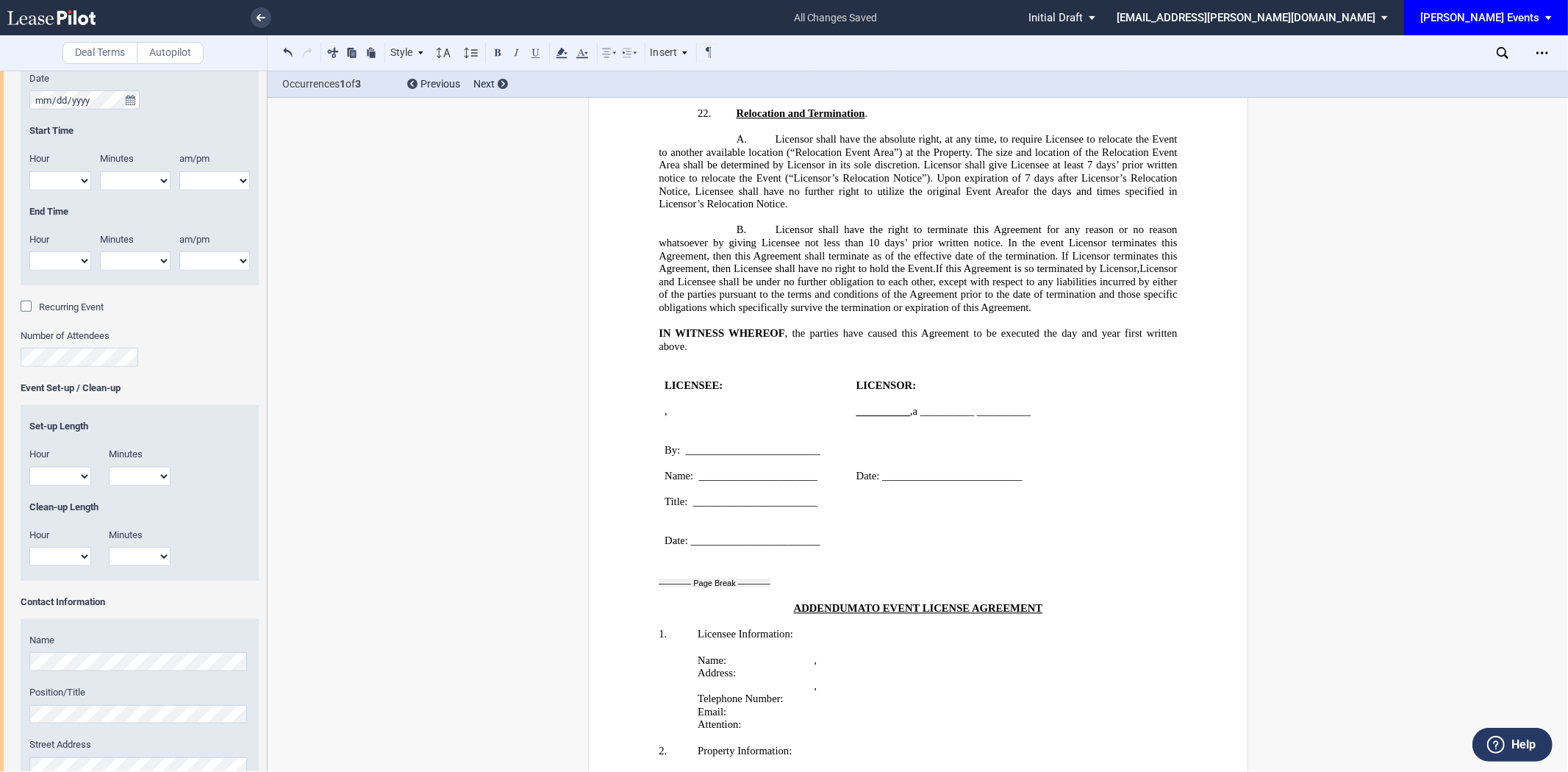
scroll to position [386, 0]
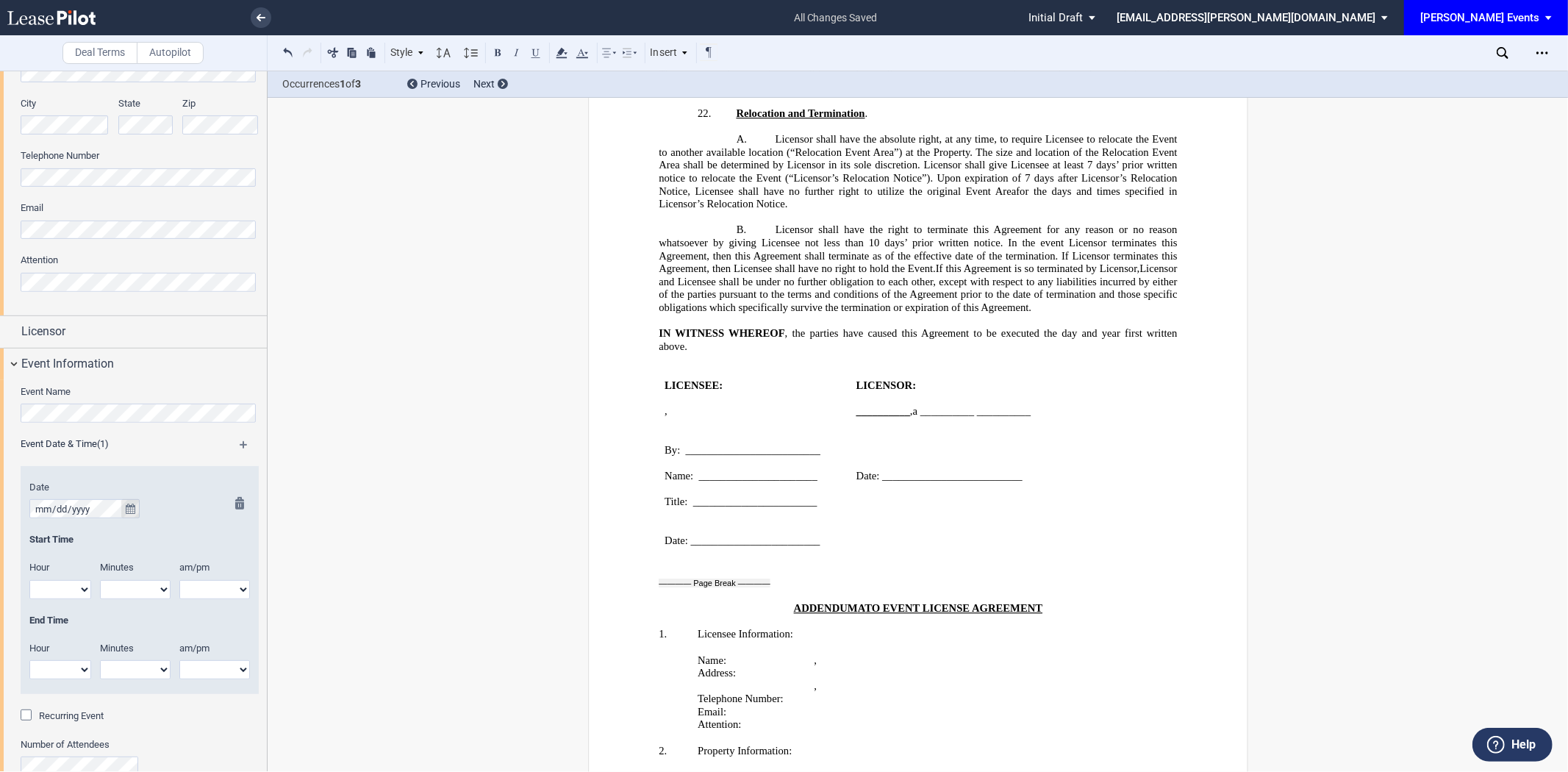
click at [131, 509] on icon "true" at bounding box center [131, 509] width 10 height 11
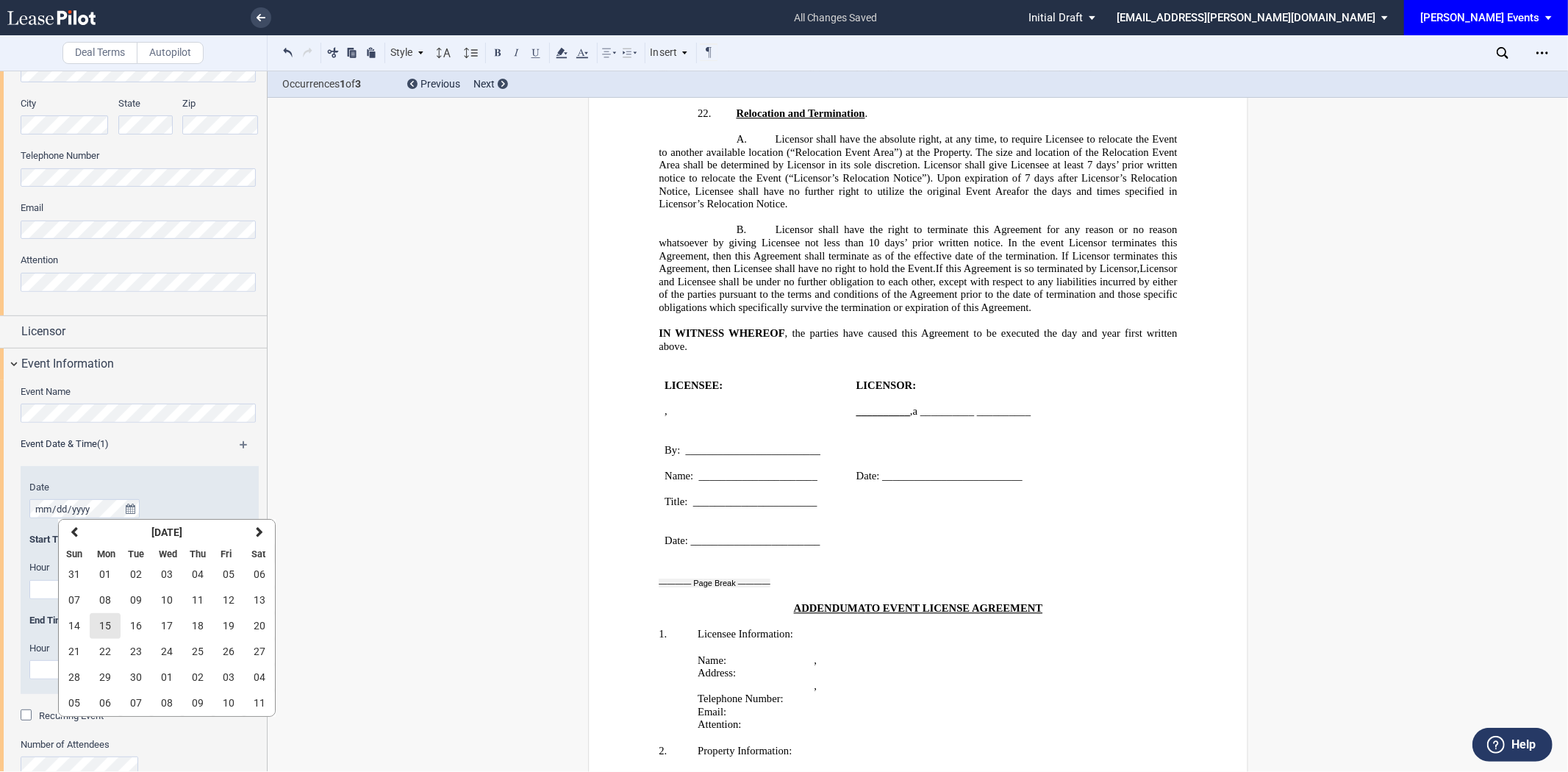
click at [103, 625] on span "15" at bounding box center [105, 625] width 12 height 12
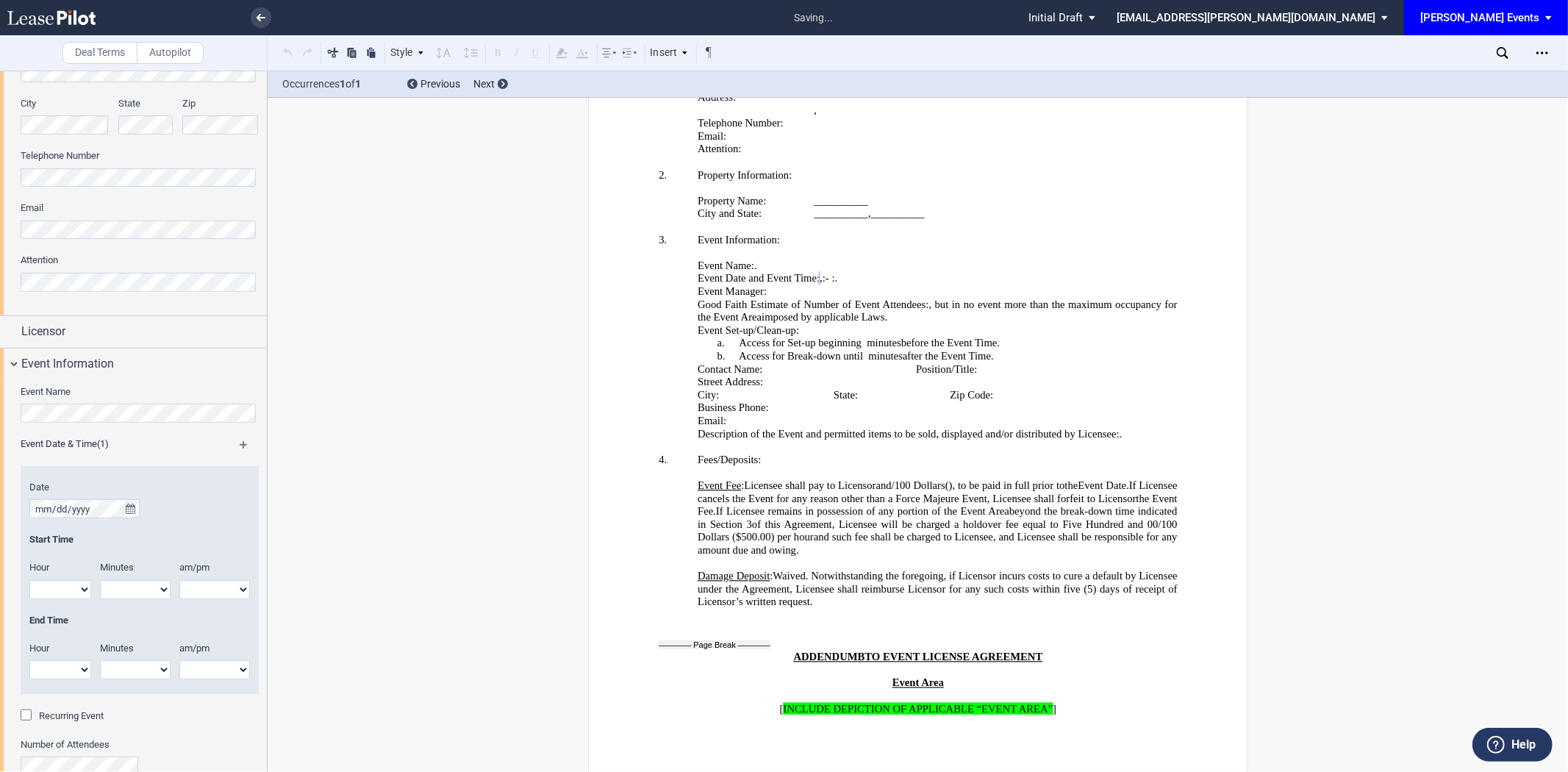
scroll to position [2760, 0]
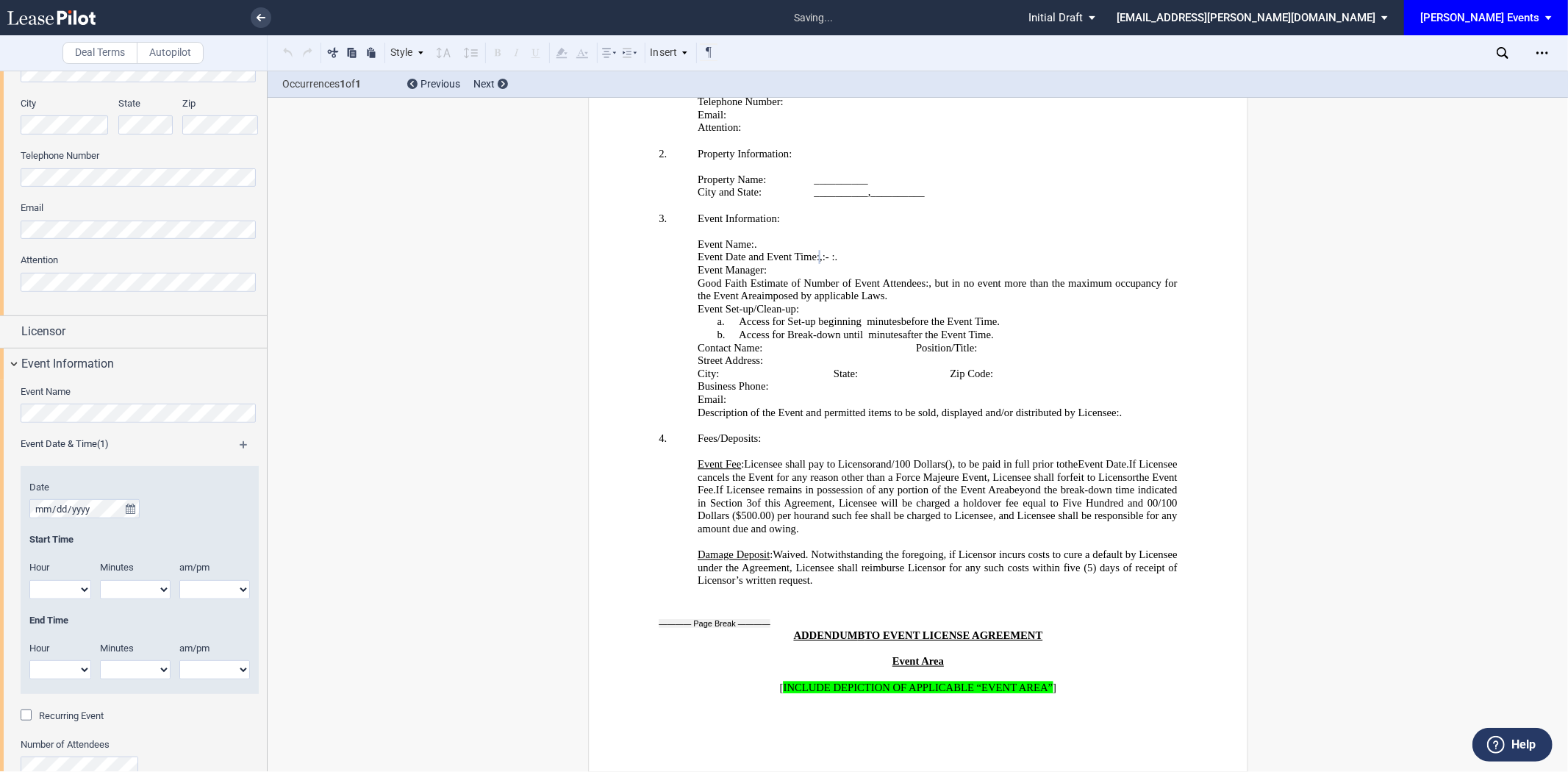
click at [1019, 263] on p "Event Dates and Event Times Event Date and Event Time : , and ﻿ ﻿ , Midnight , …" at bounding box center [937, 258] width 480 height 13
click at [909, 263] on p "Event Dates and Event Times Event Date and Event Time : , and ﻿ ﻿ , Midnight , …" at bounding box center [937, 258] width 480 height 13
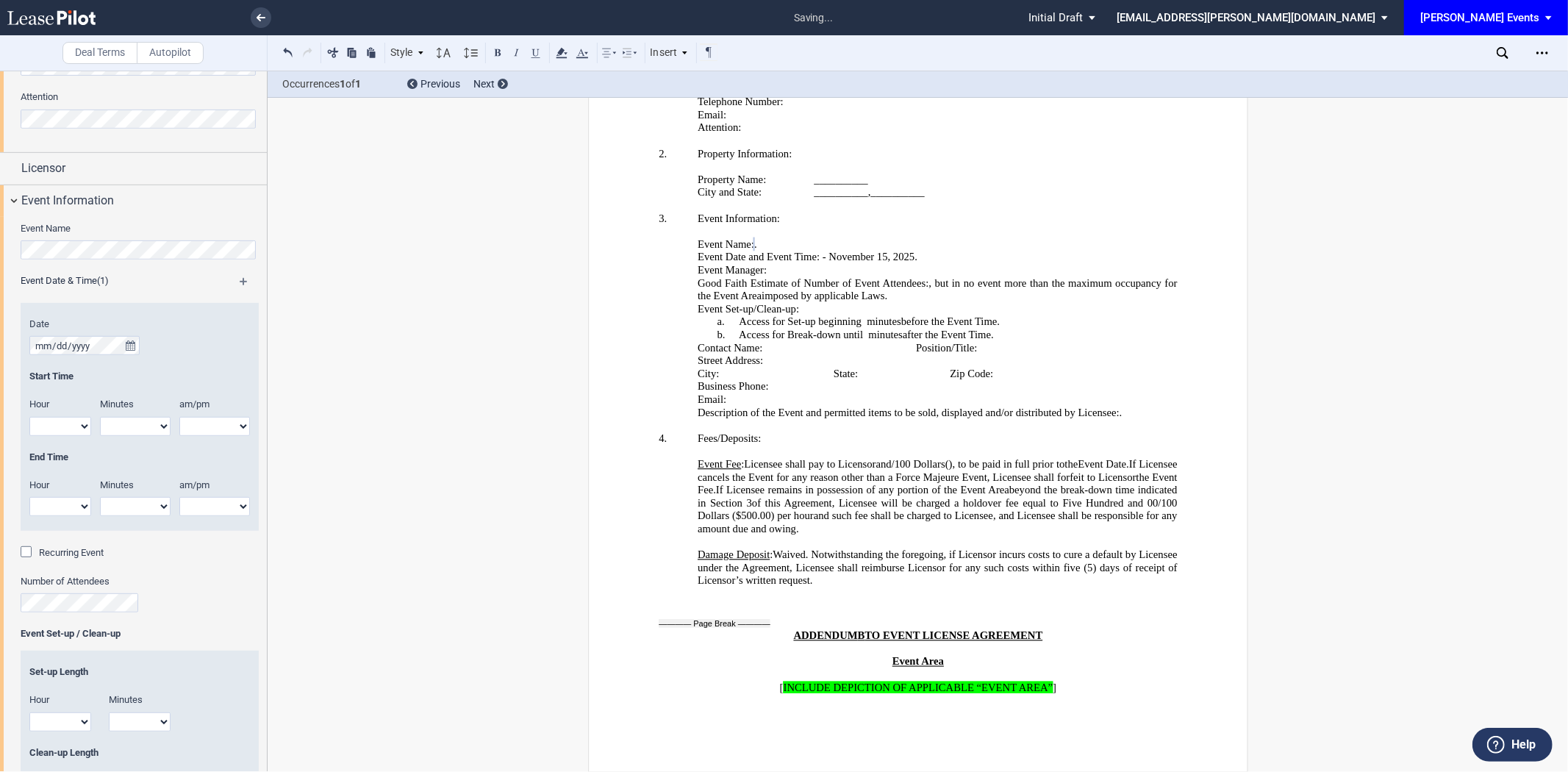
scroll to position [631, 0]
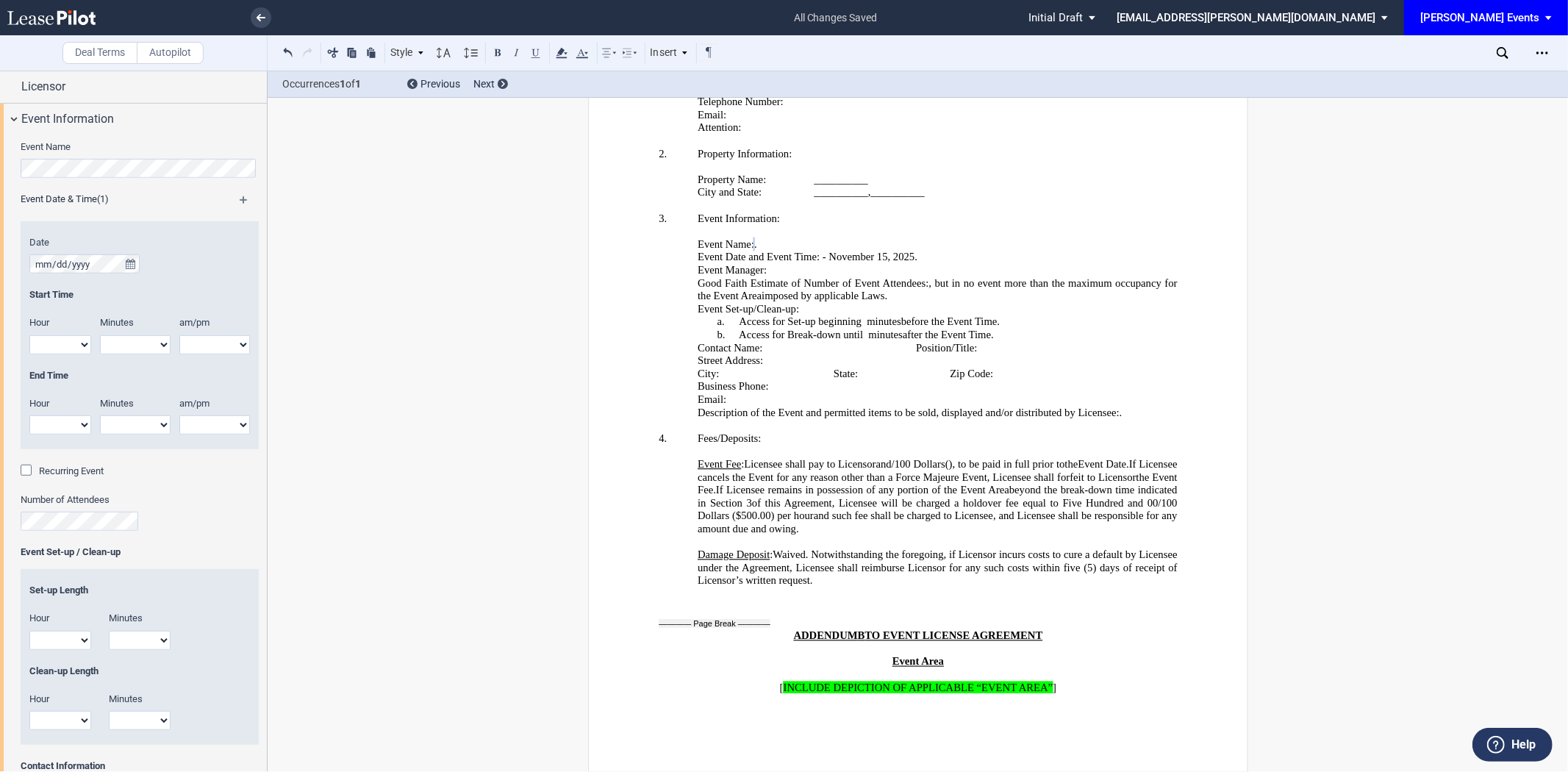
click at [1009, 301] on span ", but in no event more than the maximum occupancy for the Event Area" at bounding box center [939, 288] width 483 height 25
drag, startPoint x: 961, startPoint y: 414, endPoint x: 676, endPoint y: 401, distance: 285.3
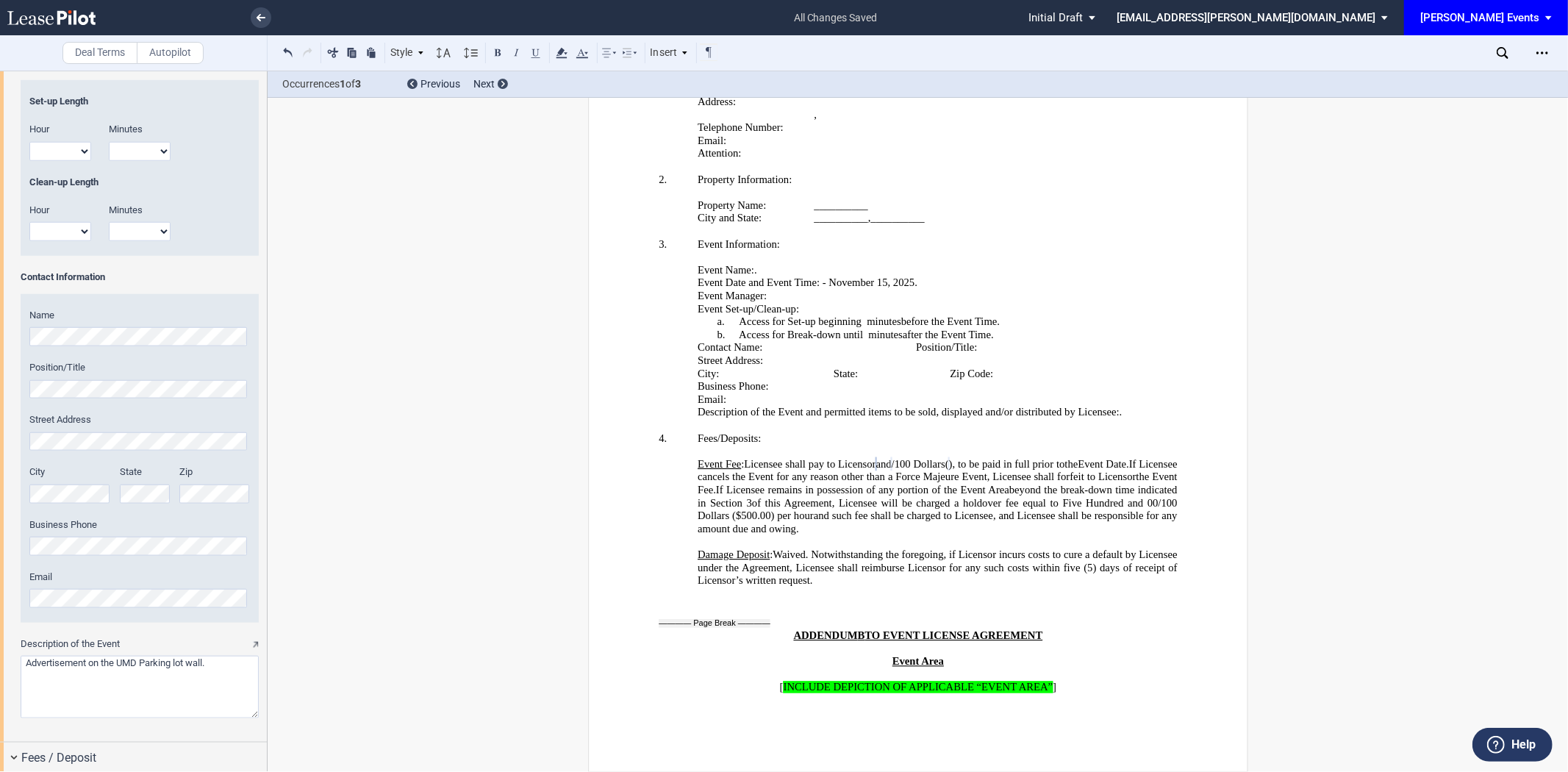
scroll to position [1143, 0]
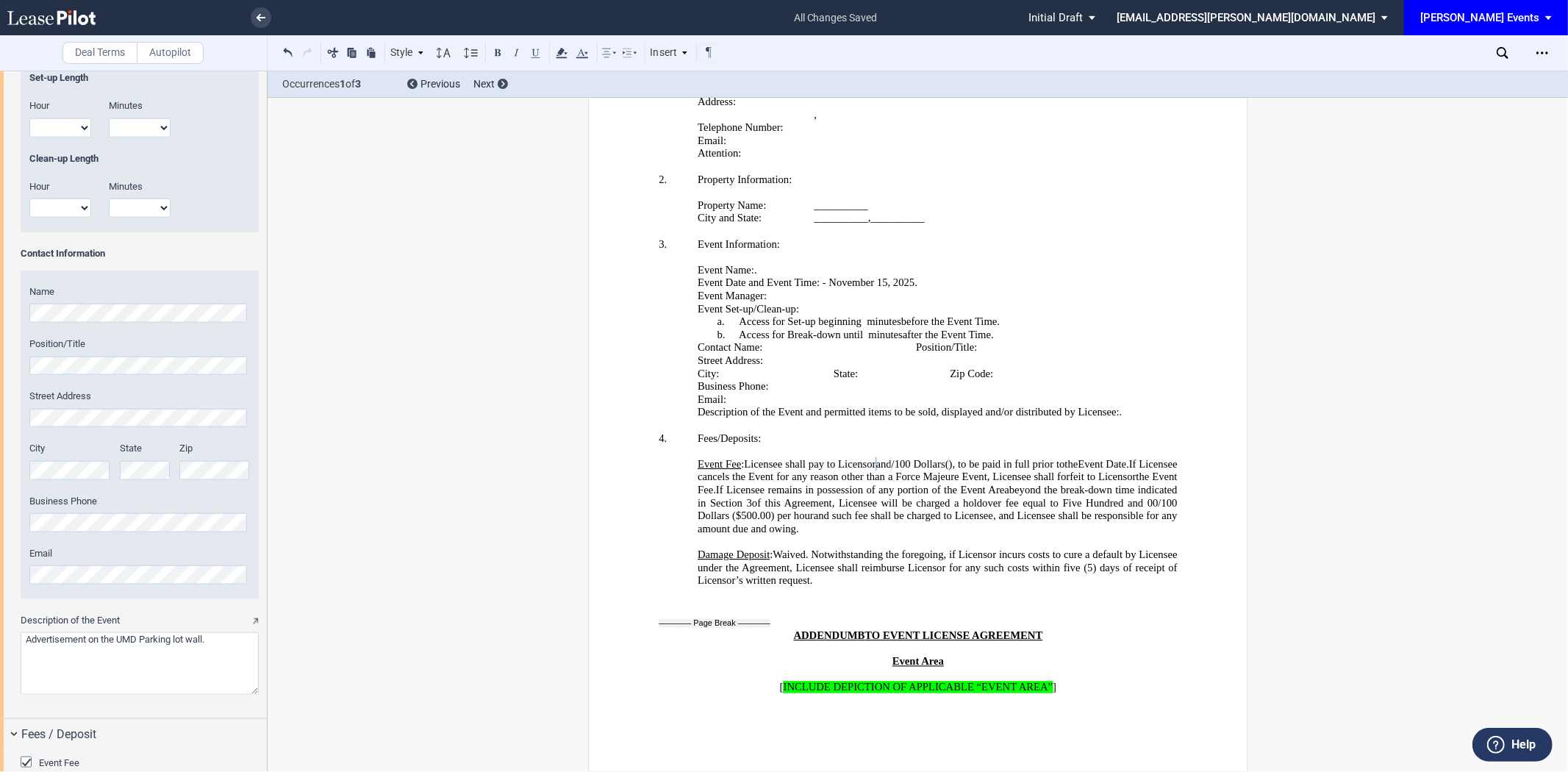
click at [0, 298] on div "Event Name Event Date & Time (1) Date Start Time Hour 1 2 3 4 5 6 7 8 9 10 11 12" at bounding box center [134, 170] width 267 height 1095
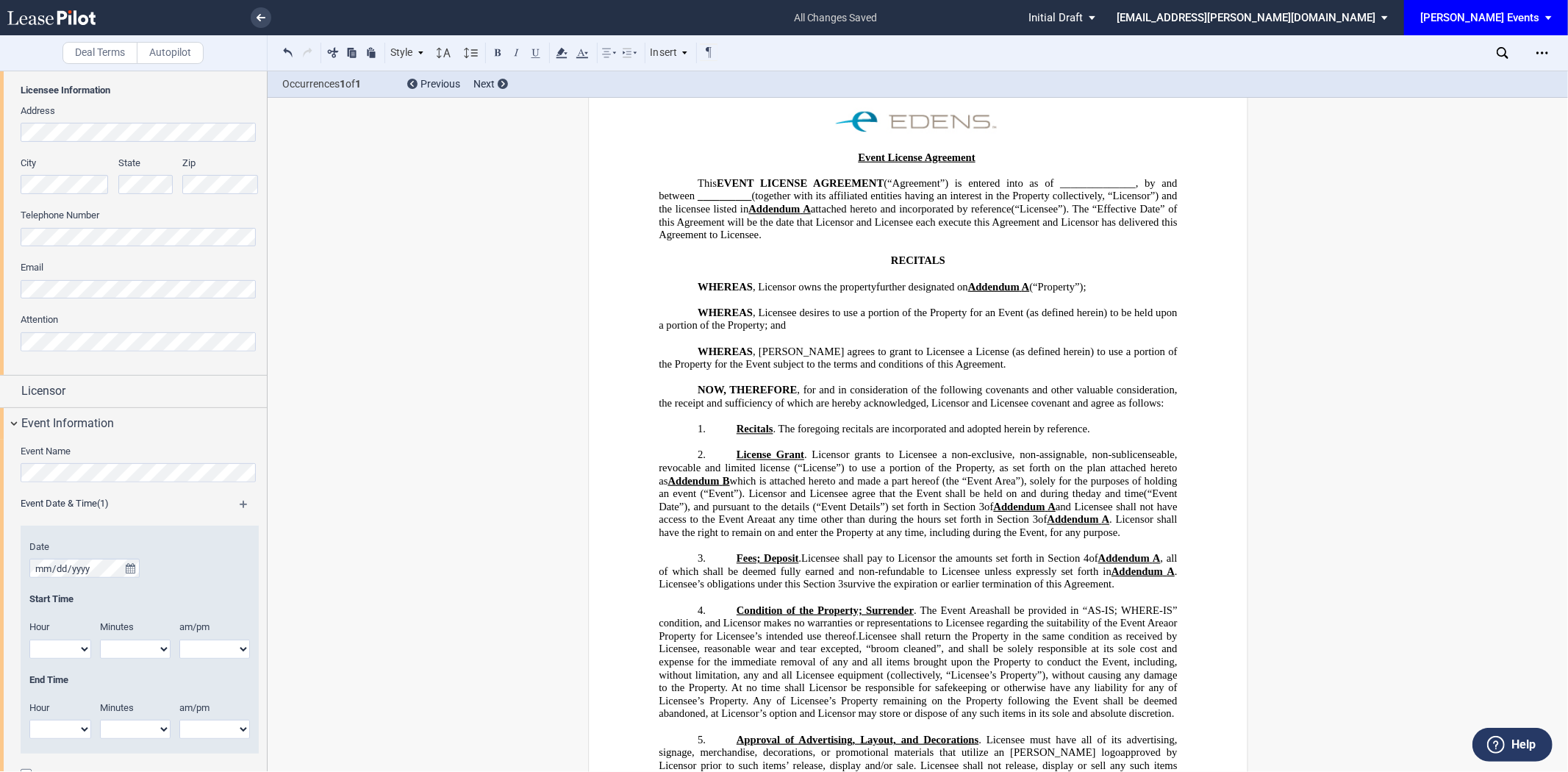
scroll to position [0, 0]
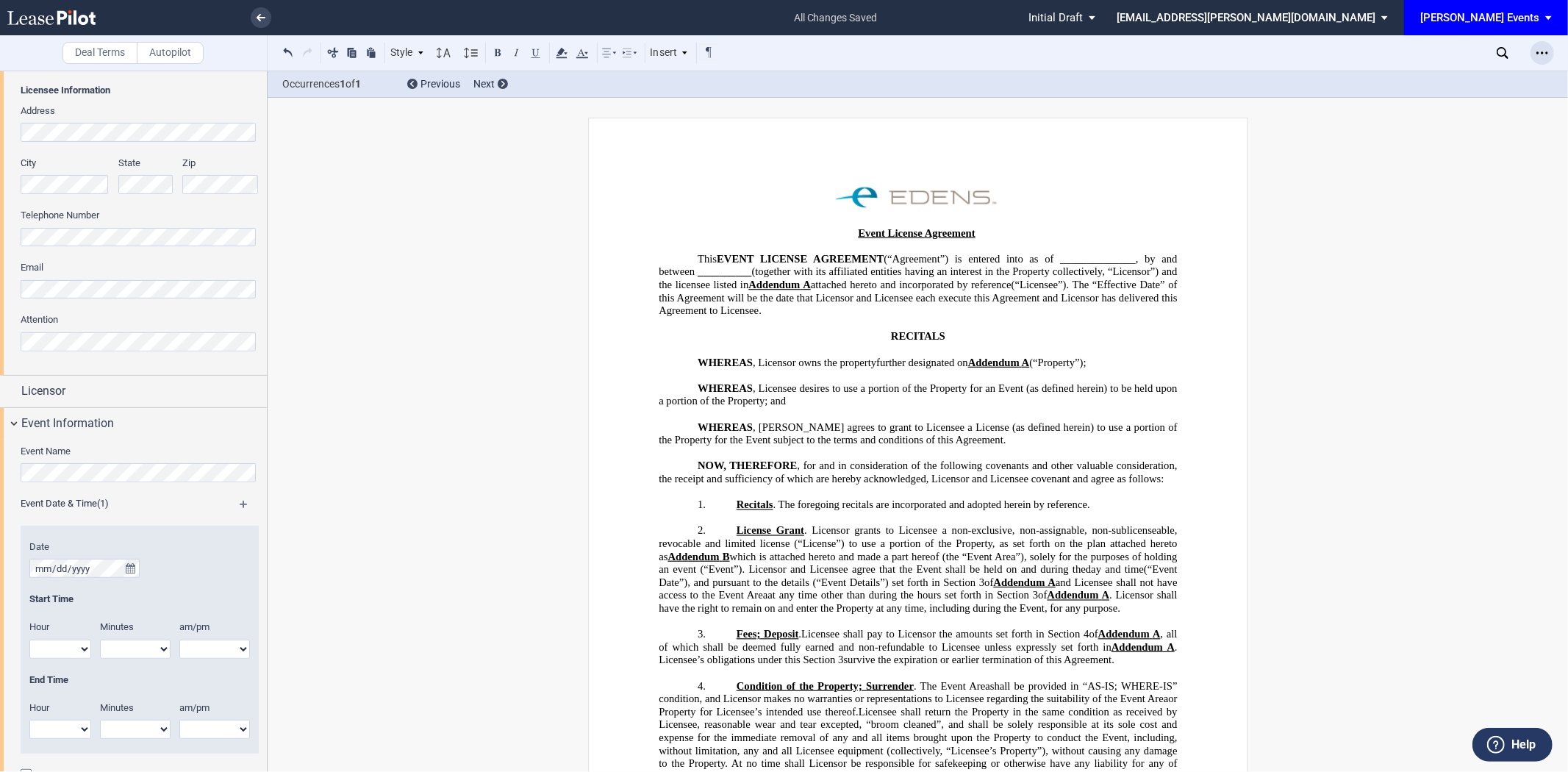
click at [1550, 55] on div "Open Lease options menu" at bounding box center [1542, 53] width 23 height 23
click at [1456, 77] on div "Download" at bounding box center [1456, 79] width 180 height 12
